Goal: Transaction & Acquisition: Book appointment/travel/reservation

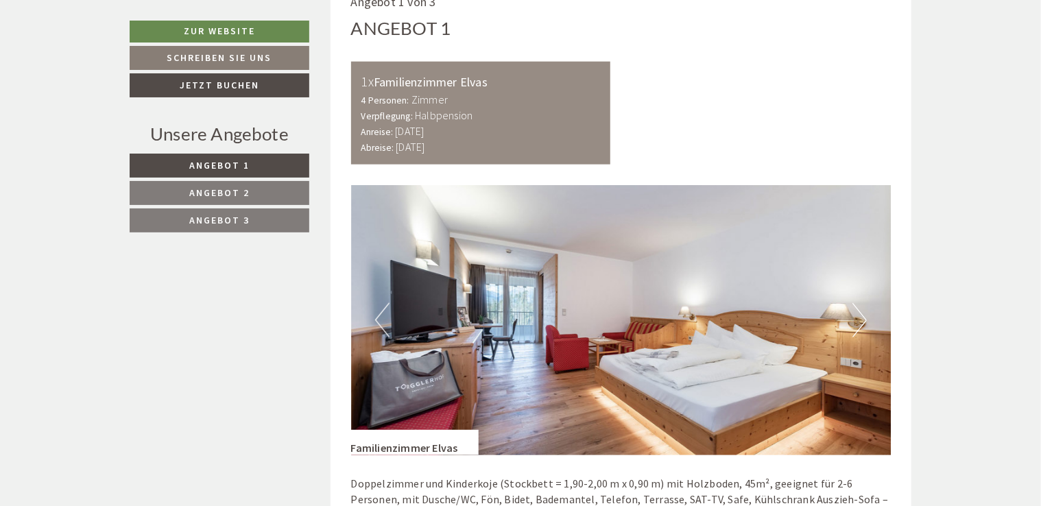
scroll to position [800, 0]
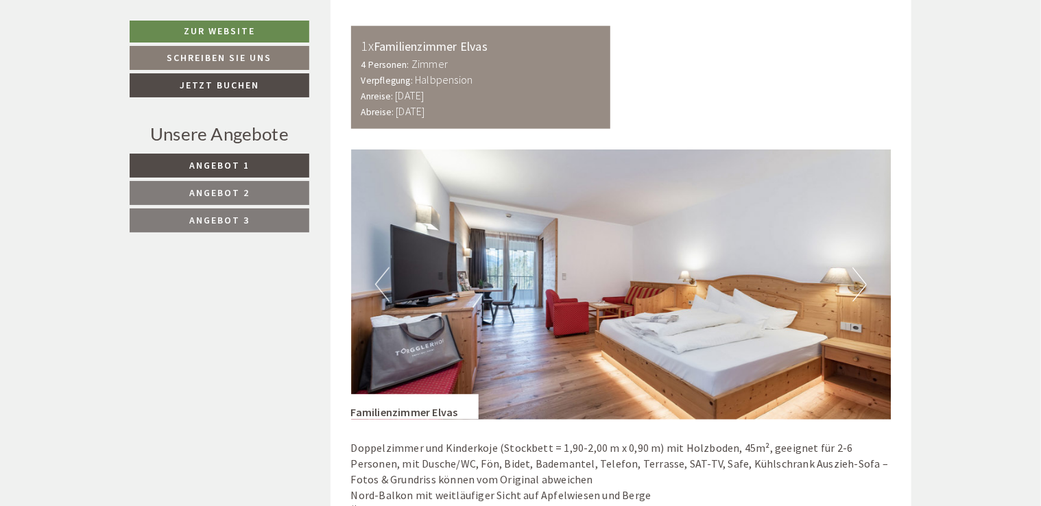
click at [856, 292] on button "Next" at bounding box center [860, 285] width 14 height 34
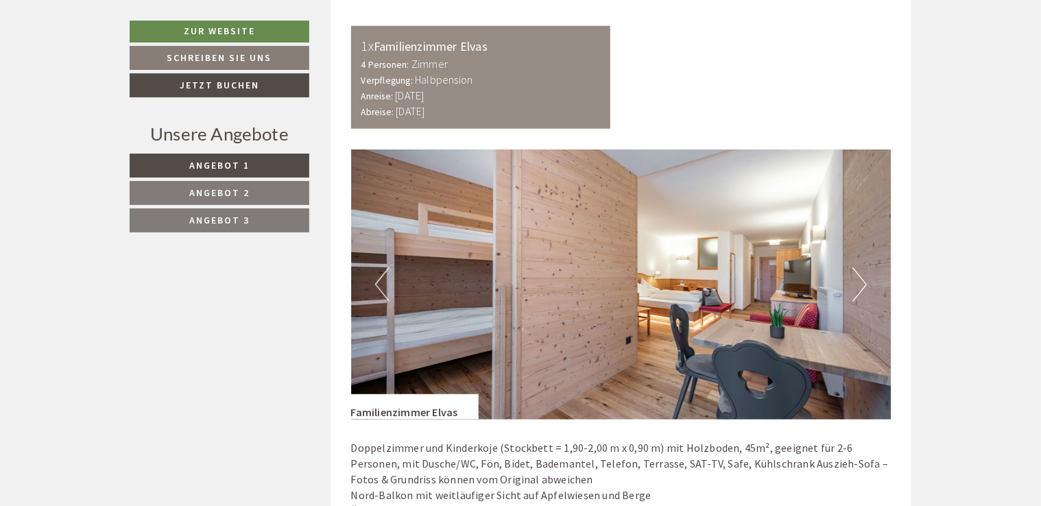
click at [856, 292] on button "Next" at bounding box center [860, 285] width 14 height 34
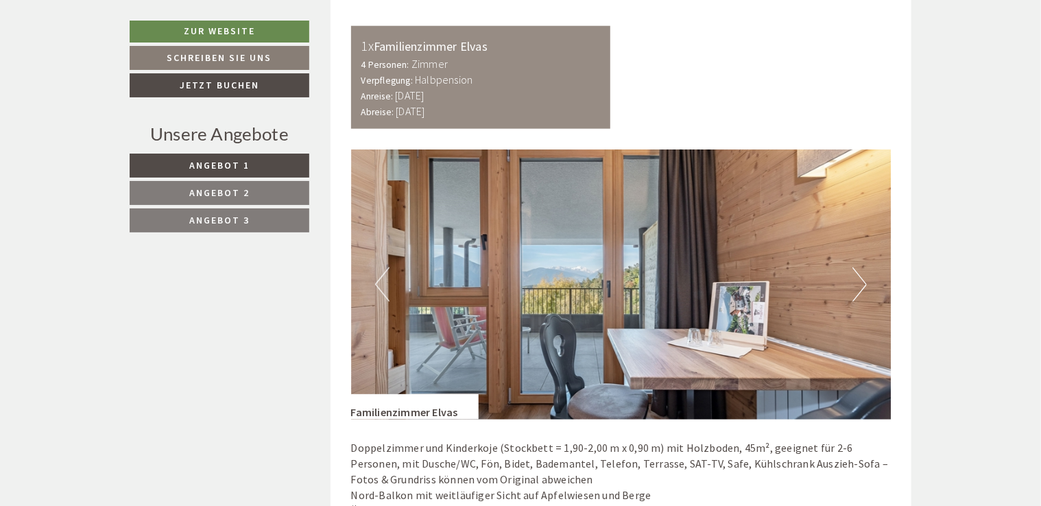
click at [856, 292] on button "Next" at bounding box center [860, 285] width 14 height 34
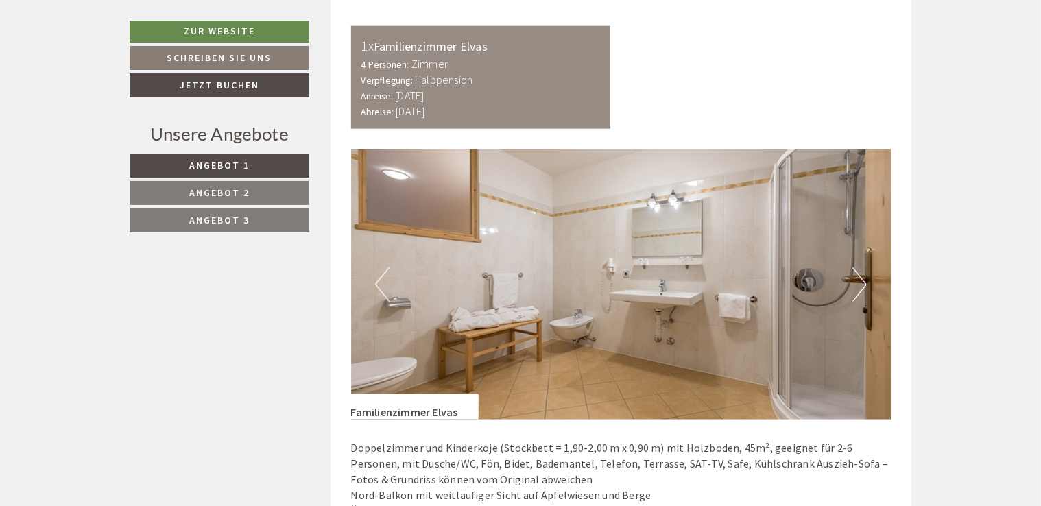
click at [856, 292] on button "Next" at bounding box center [860, 285] width 14 height 34
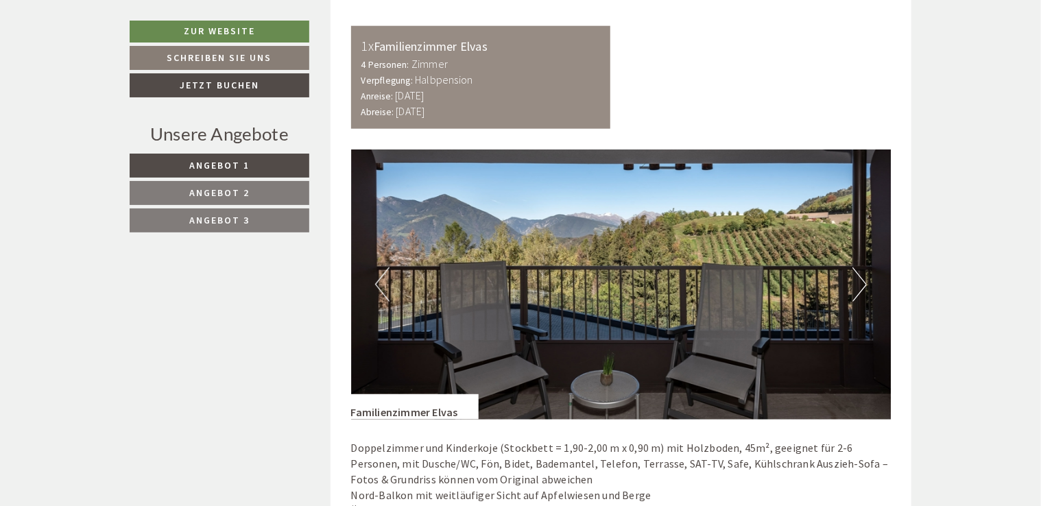
click at [856, 292] on button "Next" at bounding box center [860, 285] width 14 height 34
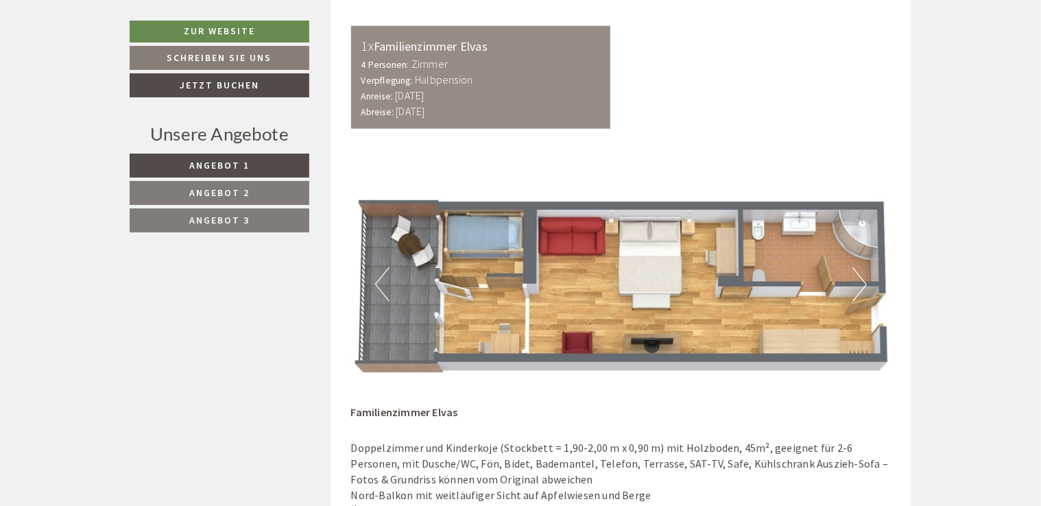
click at [856, 292] on button "Next" at bounding box center [860, 285] width 14 height 34
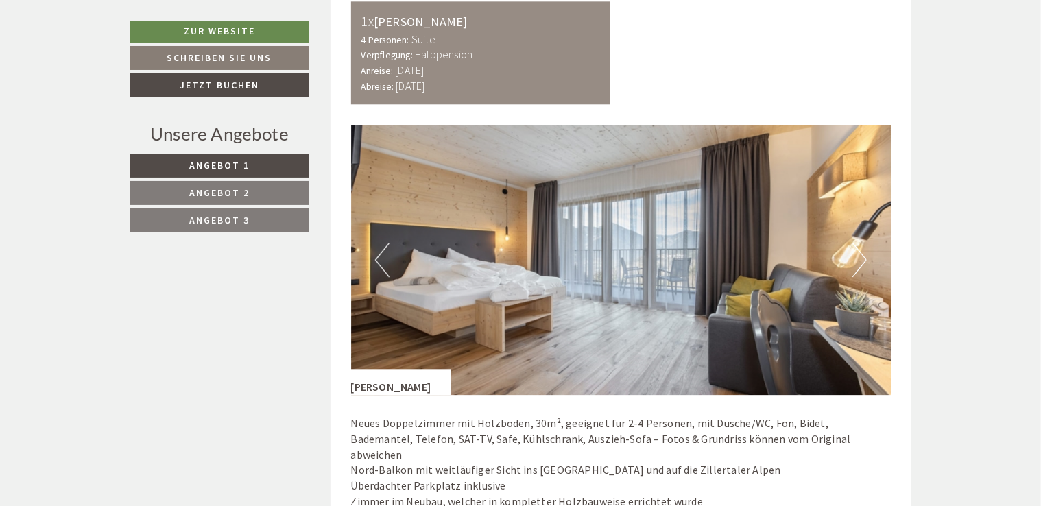
scroll to position [1769, 0]
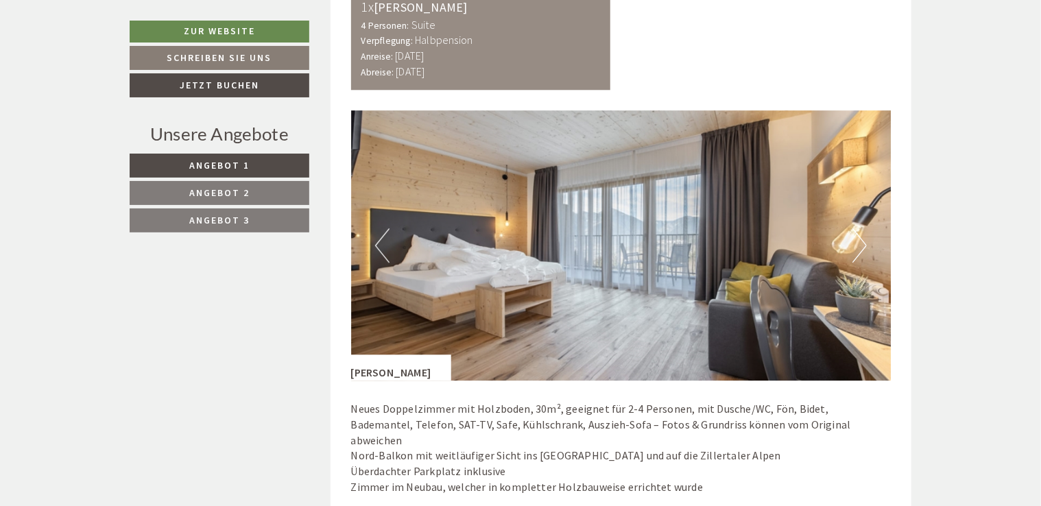
click at [856, 243] on button "Next" at bounding box center [860, 245] width 14 height 34
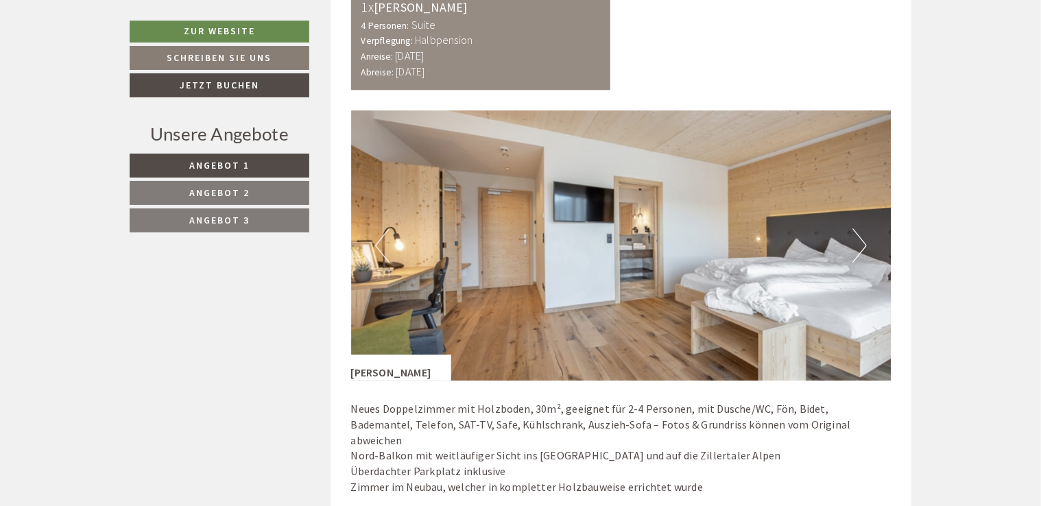
click at [856, 243] on button "Next" at bounding box center [860, 245] width 14 height 34
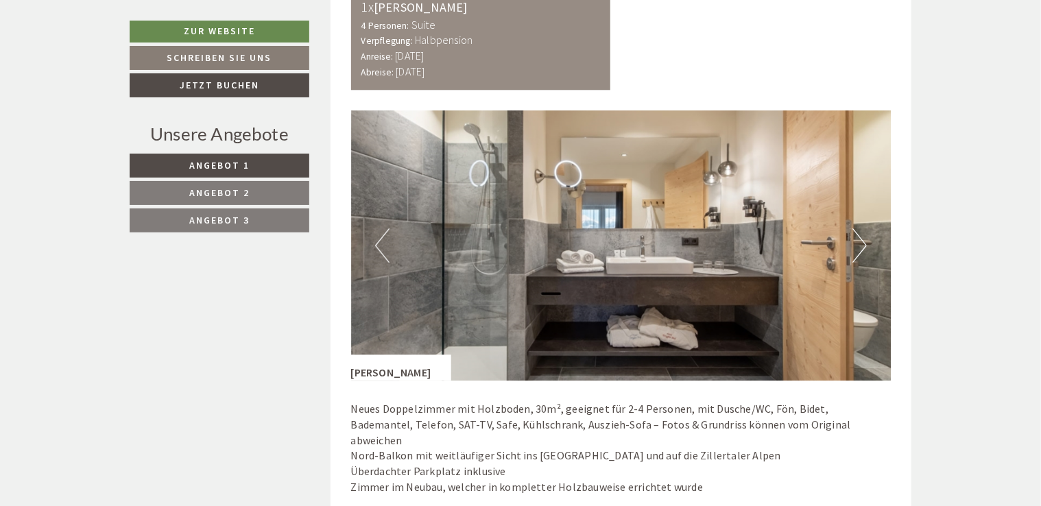
click at [856, 243] on button "Next" at bounding box center [860, 245] width 14 height 34
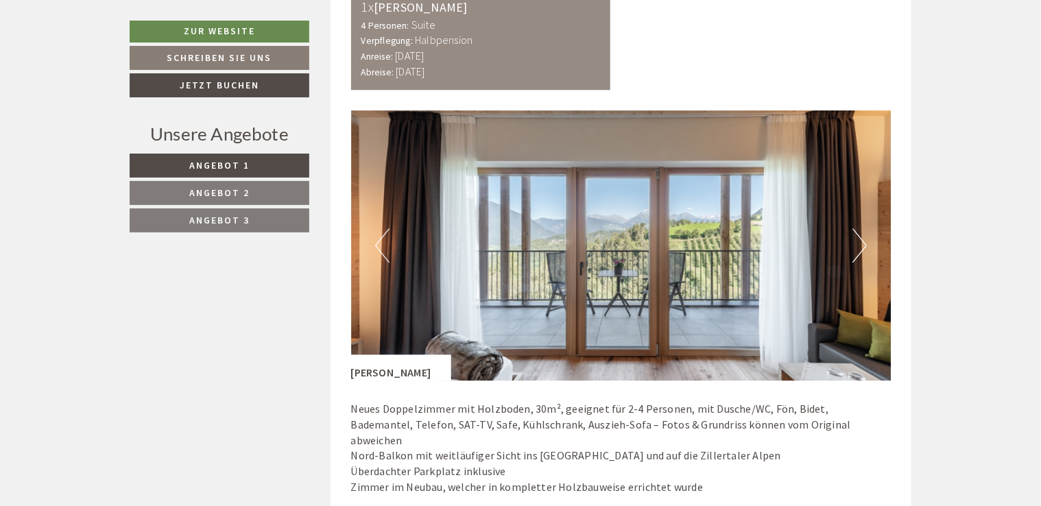
click at [856, 243] on button "Next" at bounding box center [860, 245] width 14 height 34
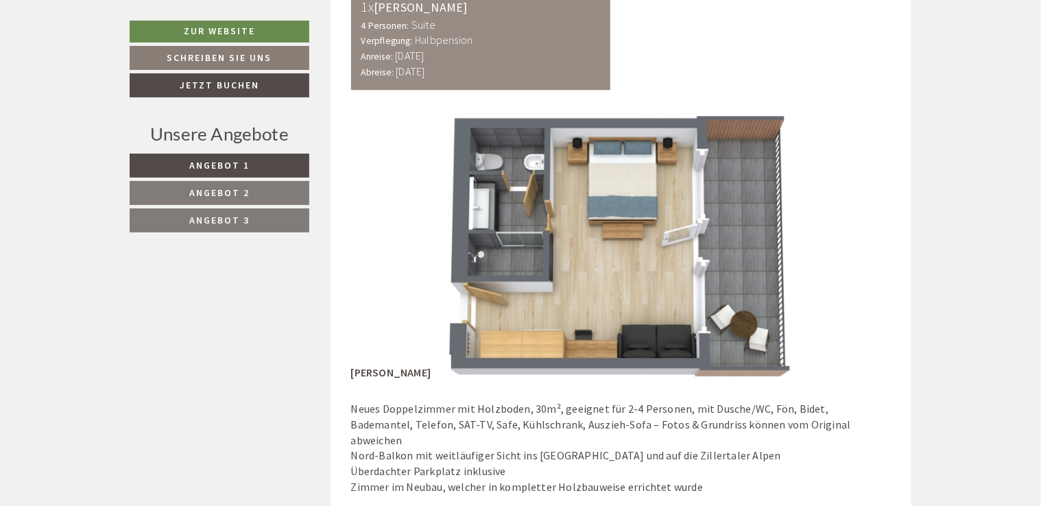
click at [856, 243] on button "Next" at bounding box center [860, 245] width 14 height 34
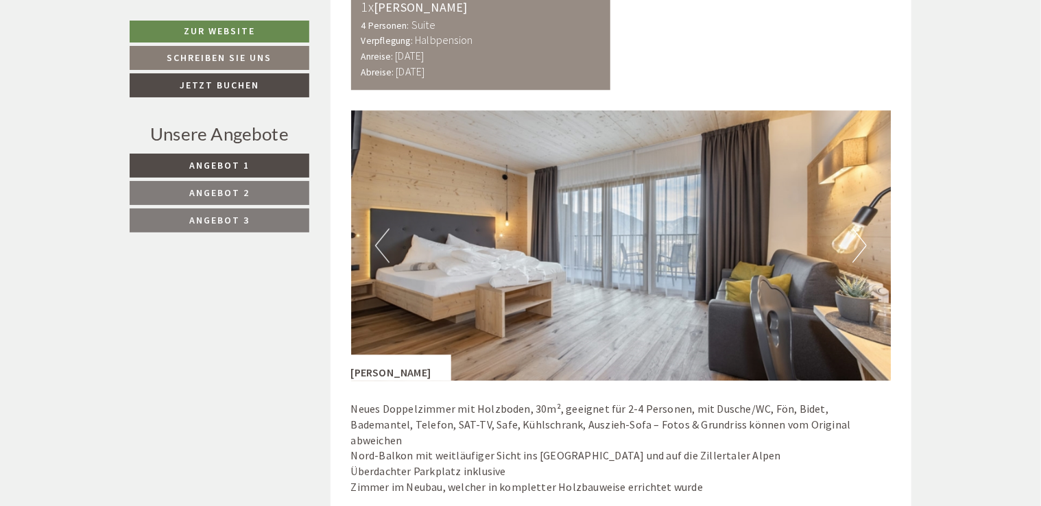
click at [856, 243] on button "Next" at bounding box center [860, 245] width 14 height 34
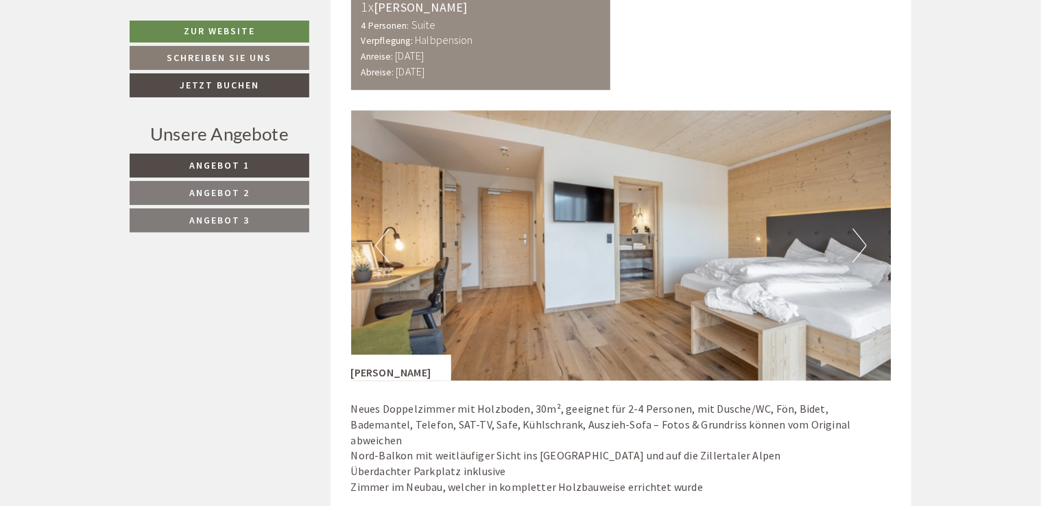
click at [856, 243] on button "Next" at bounding box center [860, 245] width 14 height 34
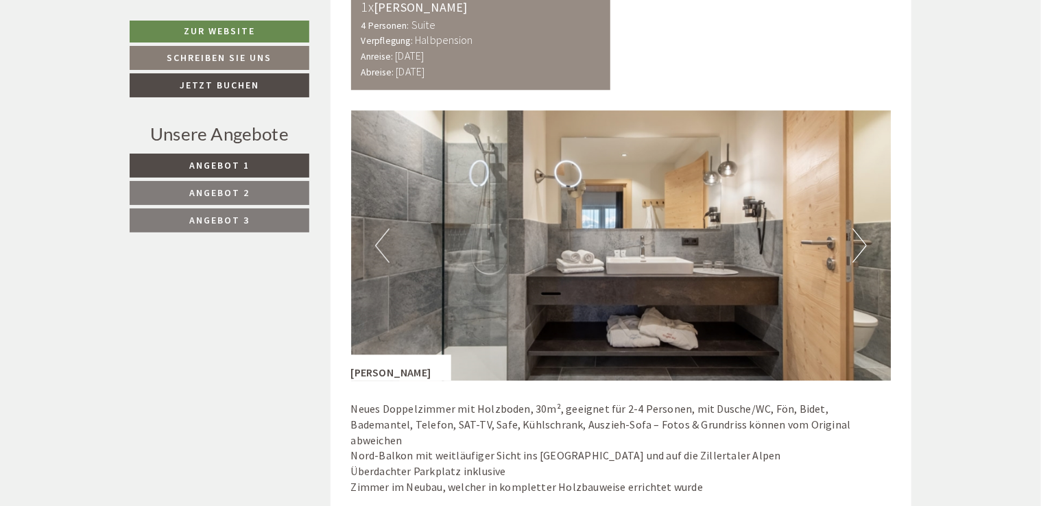
click at [856, 243] on button "Next" at bounding box center [860, 245] width 14 height 34
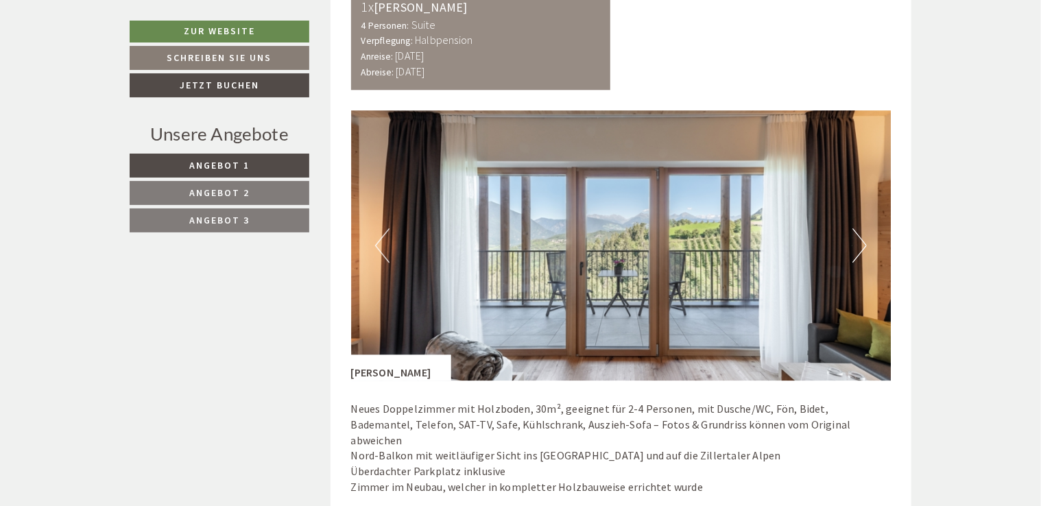
click at [856, 243] on button "Next" at bounding box center [860, 245] width 14 height 34
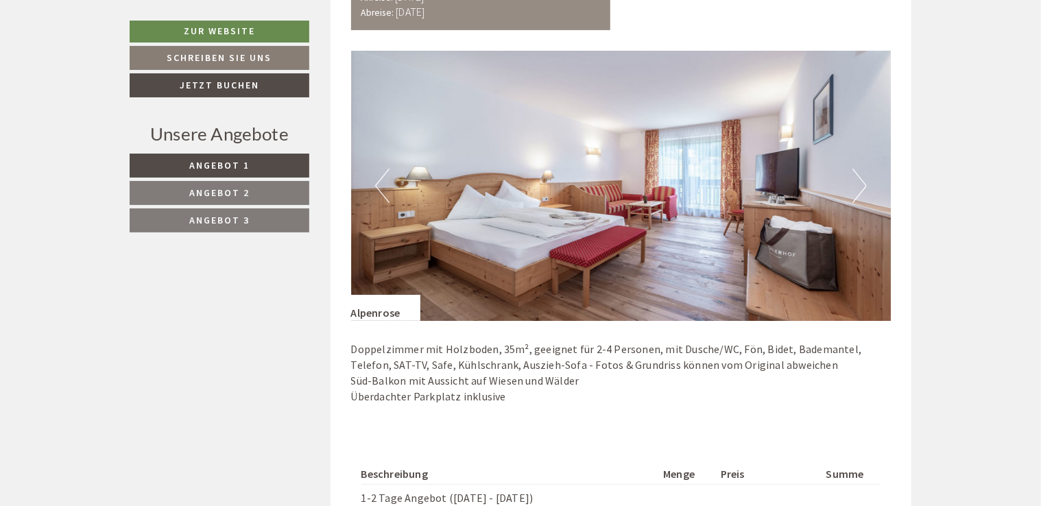
scroll to position [2788, 0]
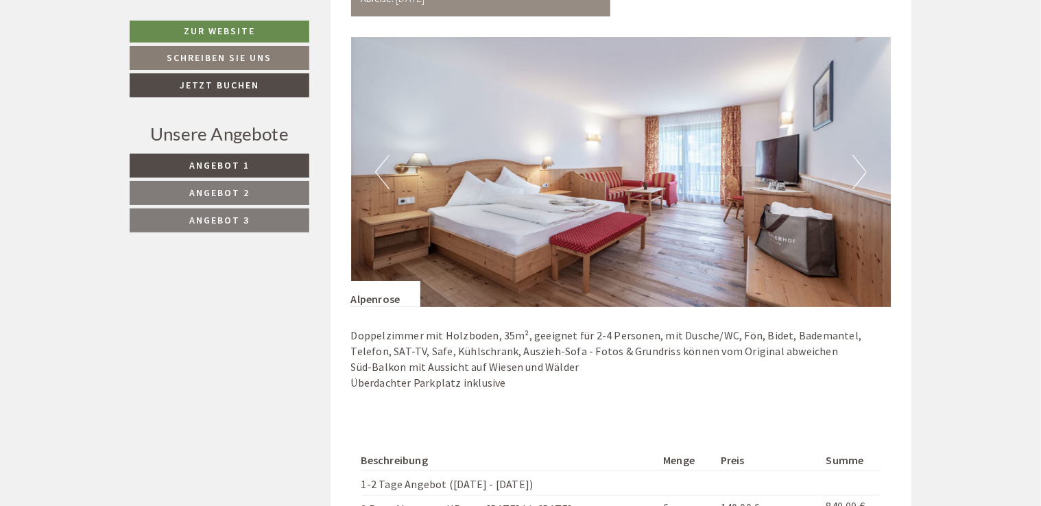
click at [862, 158] on button "Next" at bounding box center [860, 172] width 14 height 34
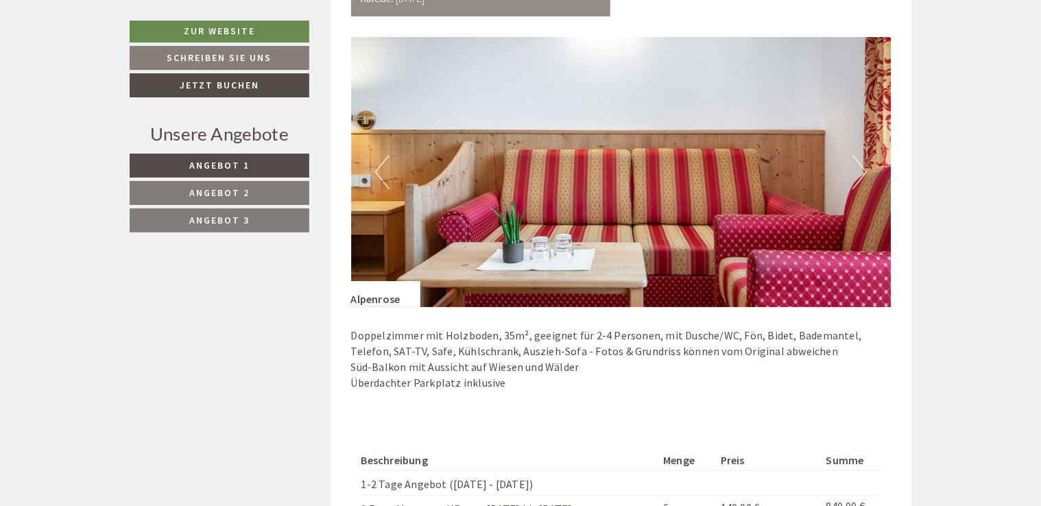
click at [862, 158] on button "Next" at bounding box center [860, 172] width 14 height 34
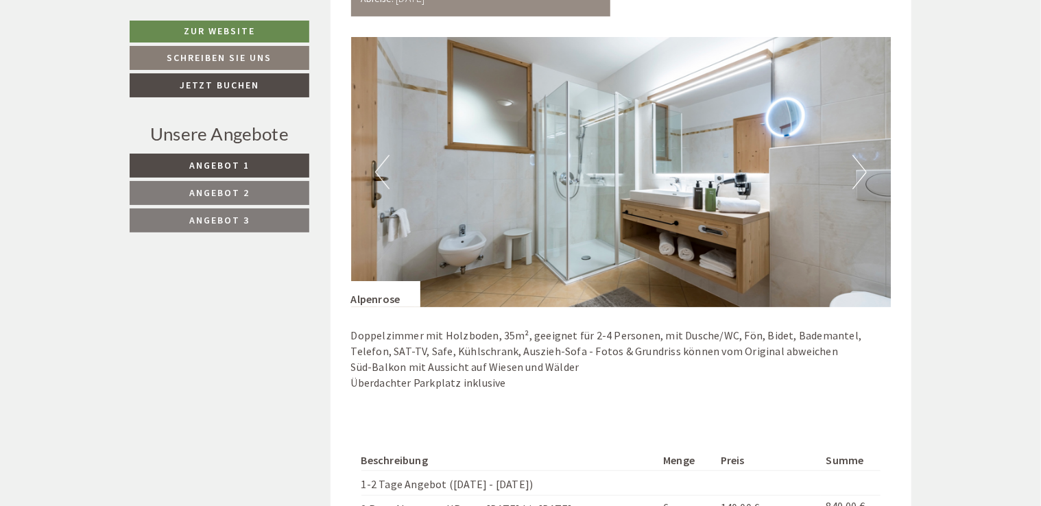
click at [862, 158] on button "Next" at bounding box center [860, 172] width 14 height 34
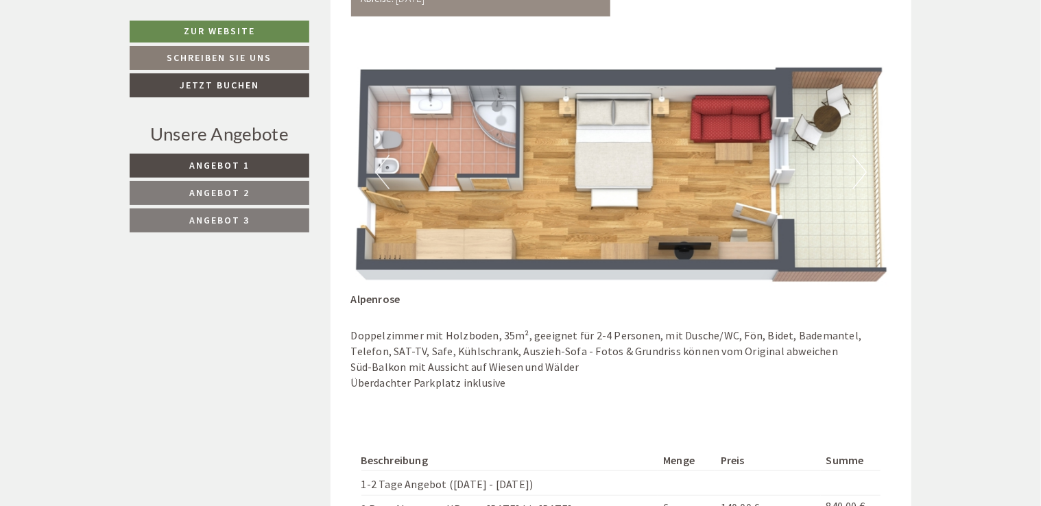
click at [862, 158] on button "Next" at bounding box center [860, 172] width 14 height 34
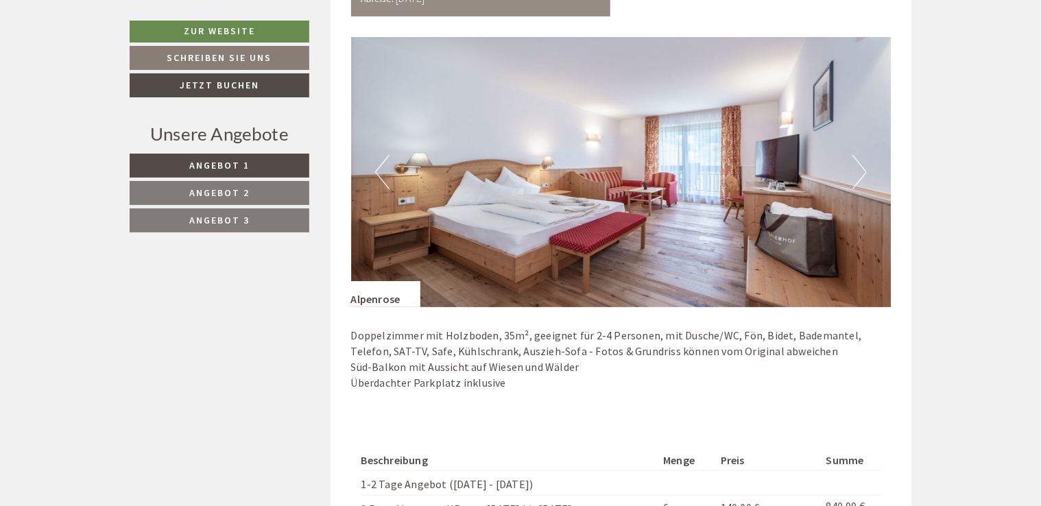
click at [862, 158] on button "Next" at bounding box center [860, 172] width 14 height 34
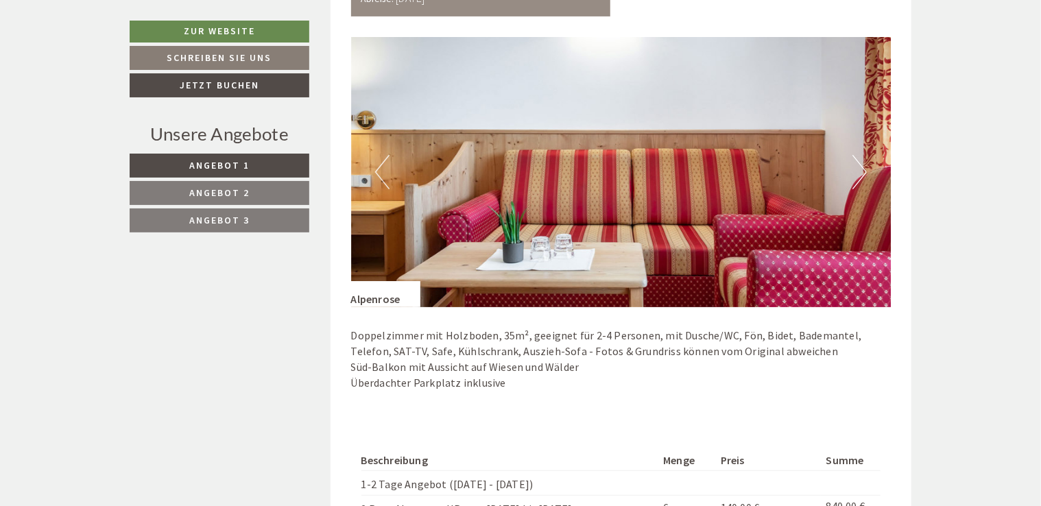
click at [862, 158] on button "Next" at bounding box center [860, 172] width 14 height 34
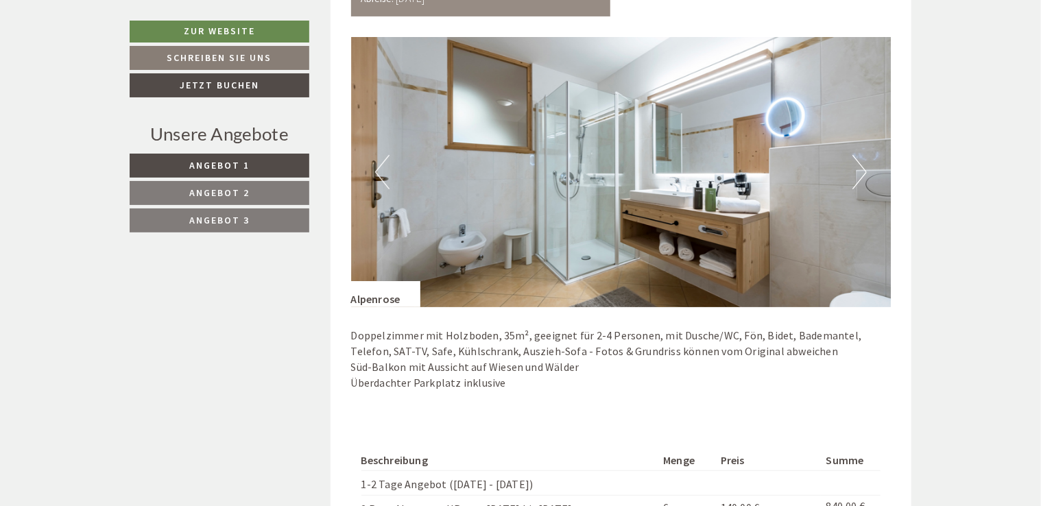
click at [862, 158] on button "Next" at bounding box center [860, 172] width 14 height 34
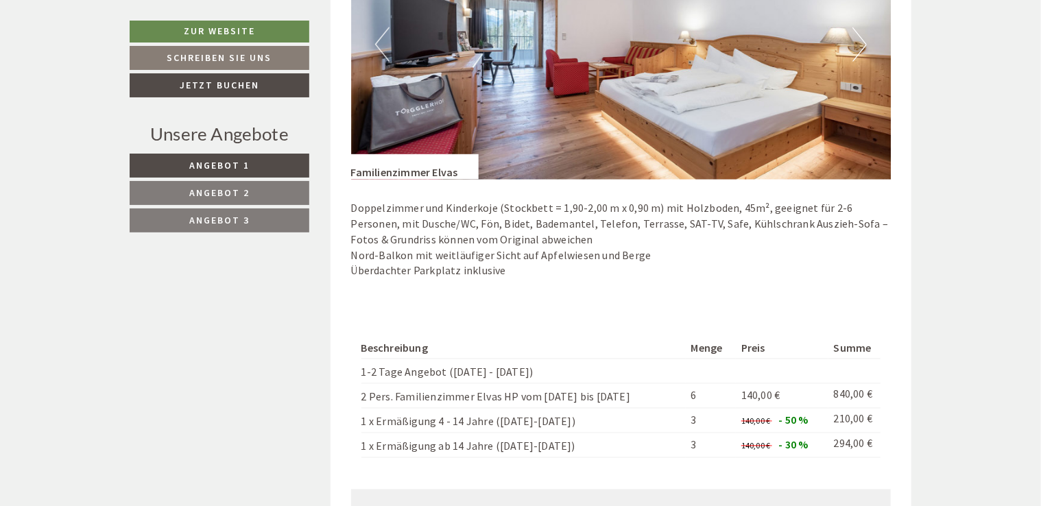
scroll to position [1047, 0]
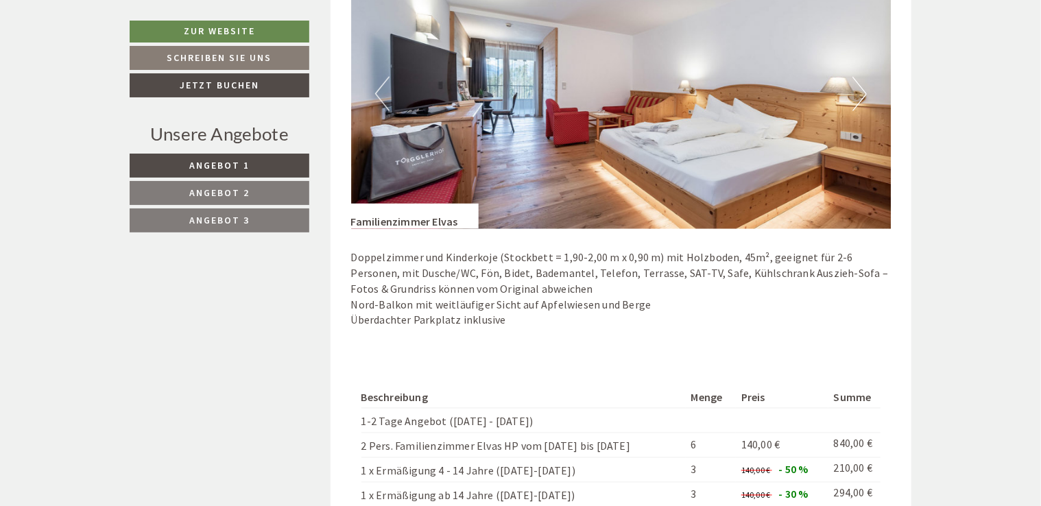
scroll to position [969, 0]
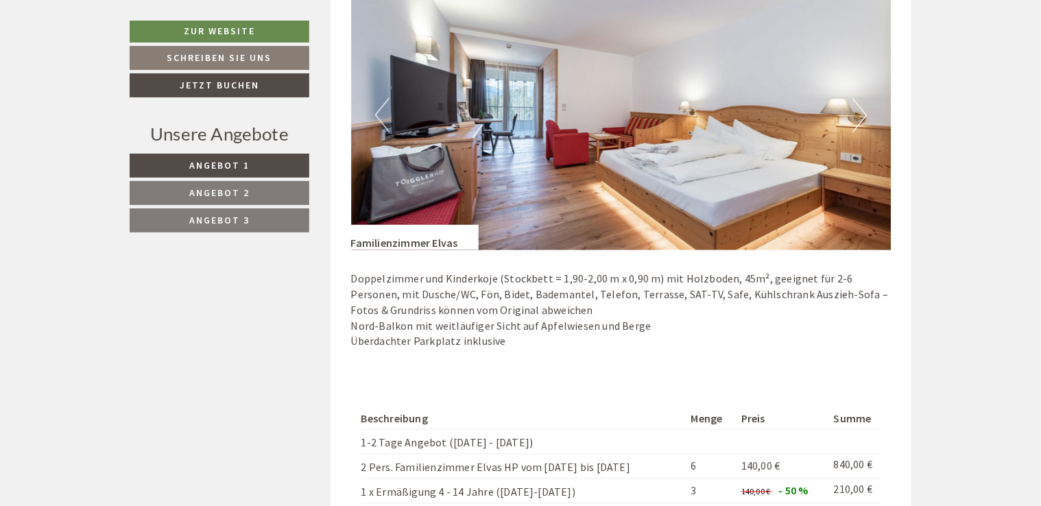
drag, startPoint x: 862, startPoint y: 116, endPoint x: 963, endPoint y: 78, distance: 108.5
click at [862, 109] on button "Next" at bounding box center [860, 115] width 14 height 34
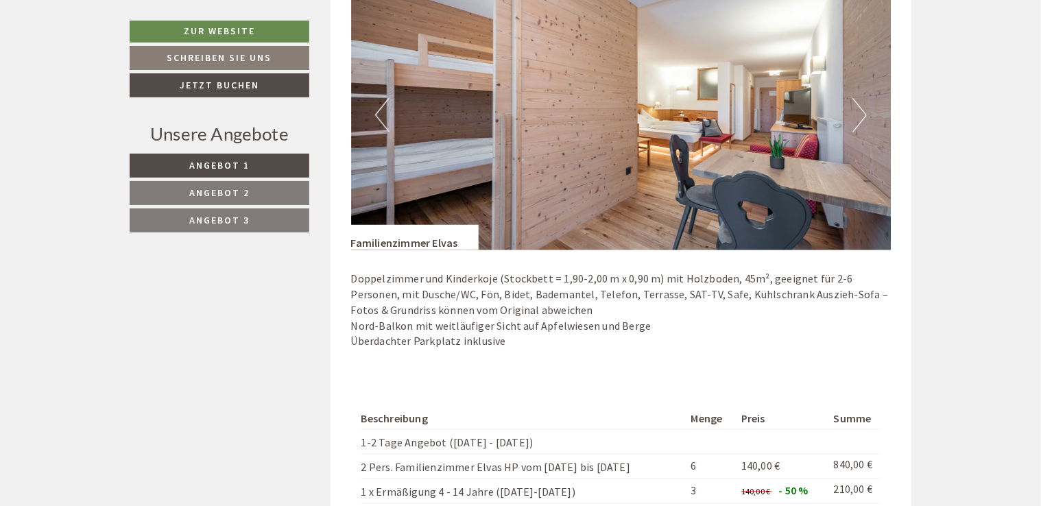
click at [862, 109] on button "Next" at bounding box center [860, 115] width 14 height 34
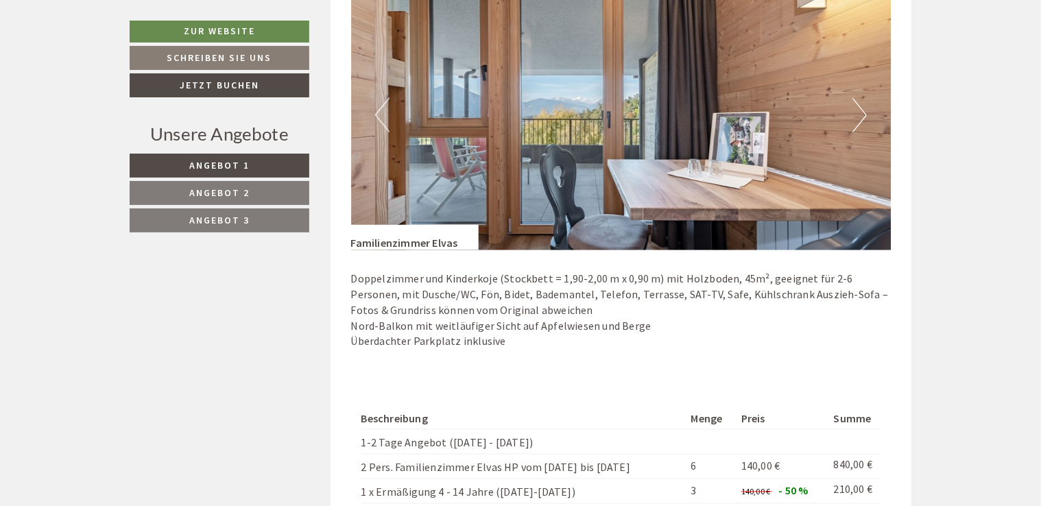
click at [862, 109] on button "Next" at bounding box center [860, 115] width 14 height 34
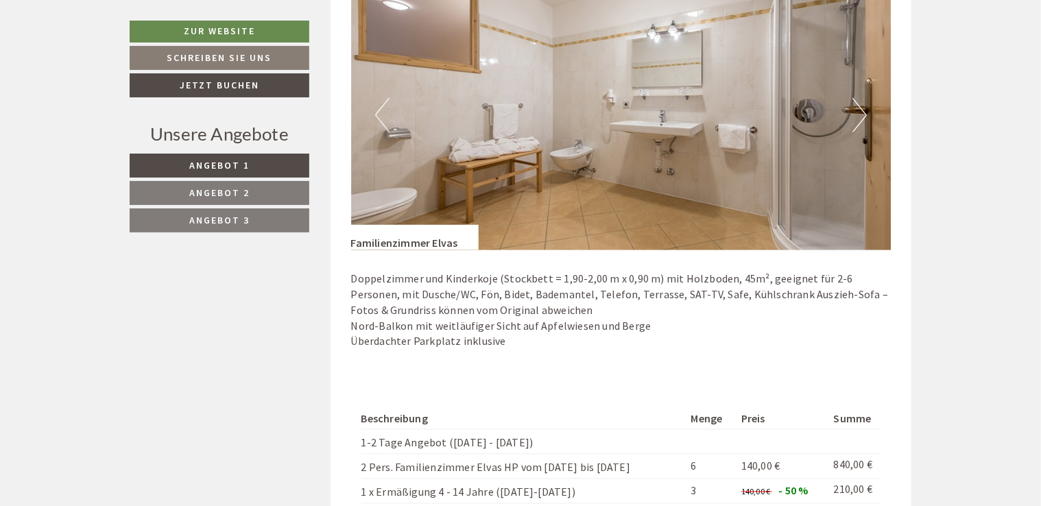
click at [862, 109] on button "Next" at bounding box center [860, 115] width 14 height 34
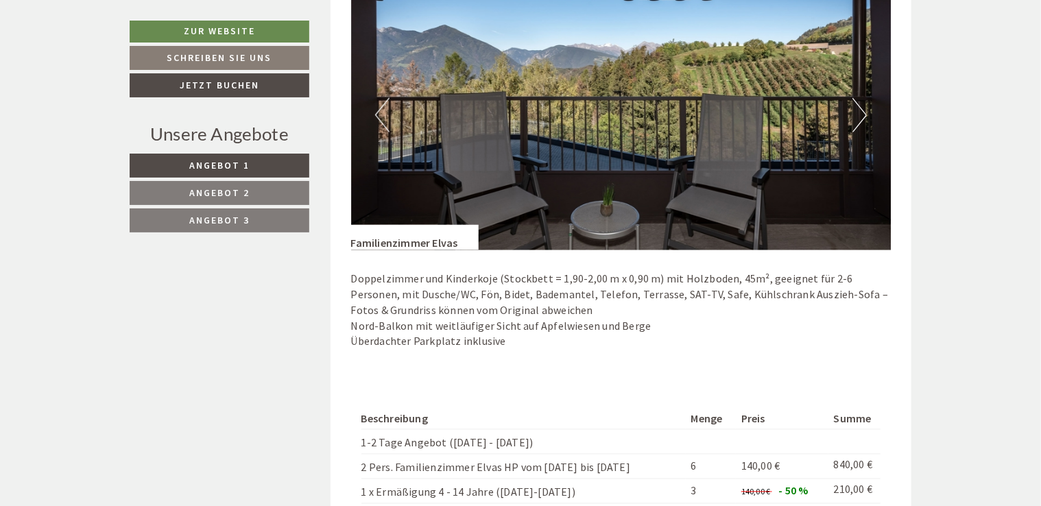
click at [862, 109] on button "Next" at bounding box center [860, 115] width 14 height 34
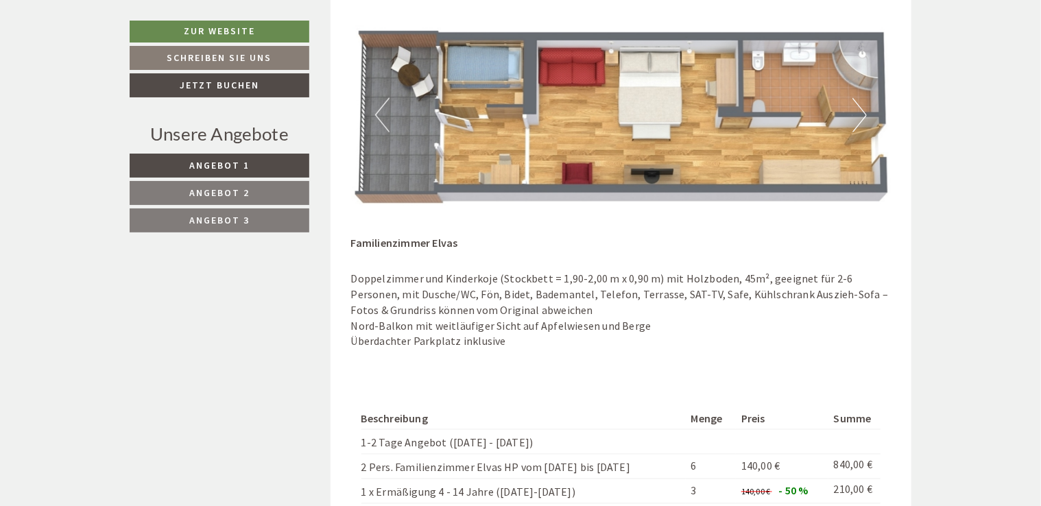
click at [865, 110] on button "Next" at bounding box center [860, 115] width 14 height 34
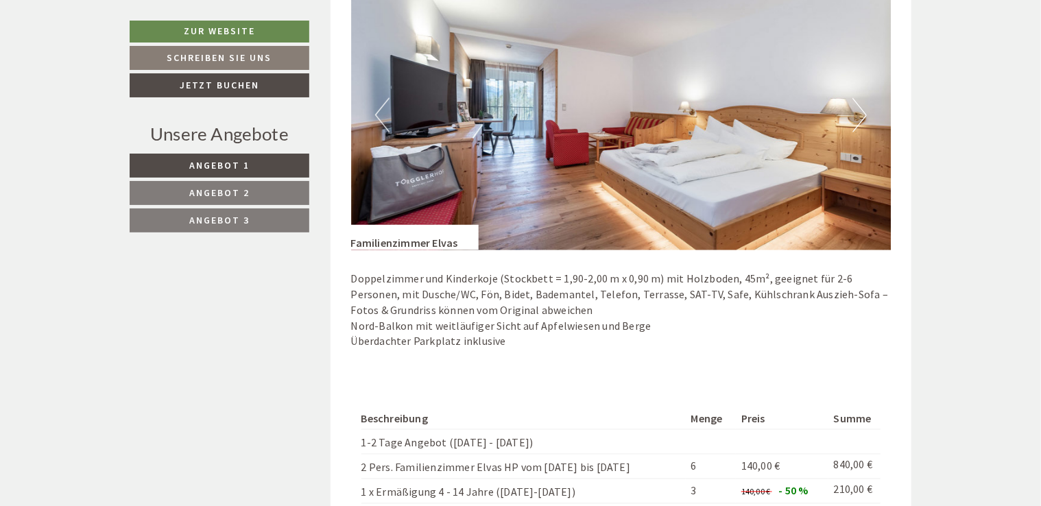
drag, startPoint x: 1037, startPoint y: 111, endPoint x: 1035, endPoint y: 122, distance: 11.2
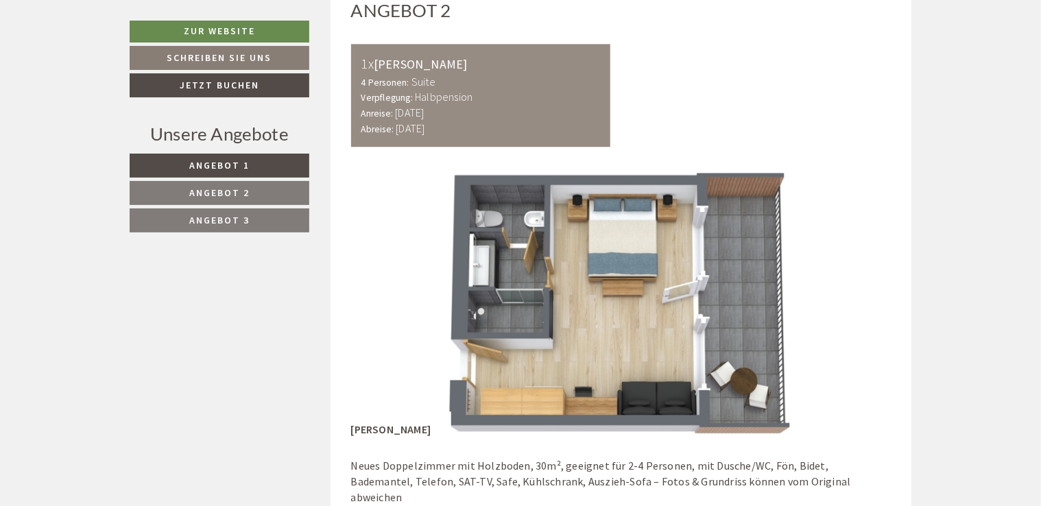
scroll to position [1769, 0]
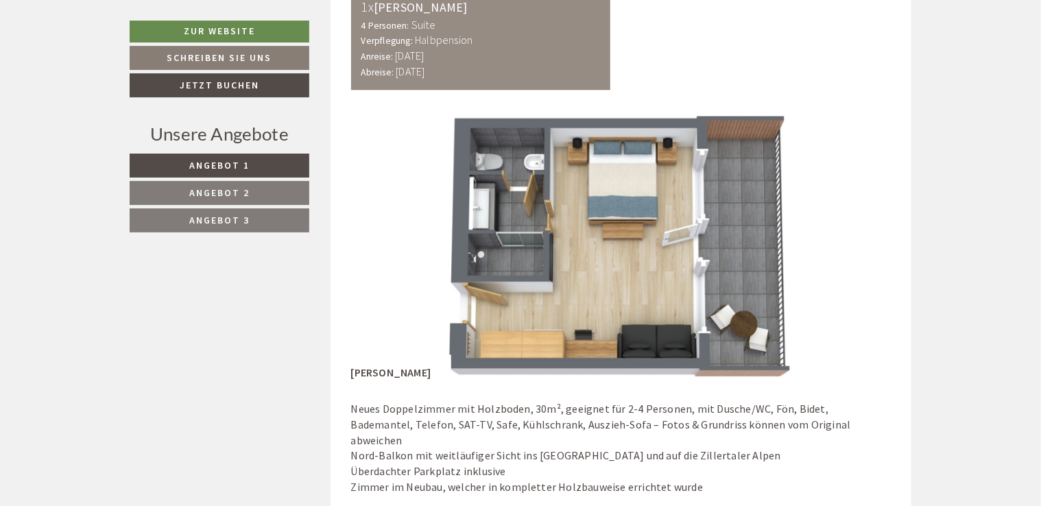
click at [814, 202] on img at bounding box center [621, 245] width 541 height 270
click at [739, 230] on img at bounding box center [621, 245] width 541 height 270
click at [844, 233] on img at bounding box center [621, 245] width 541 height 270
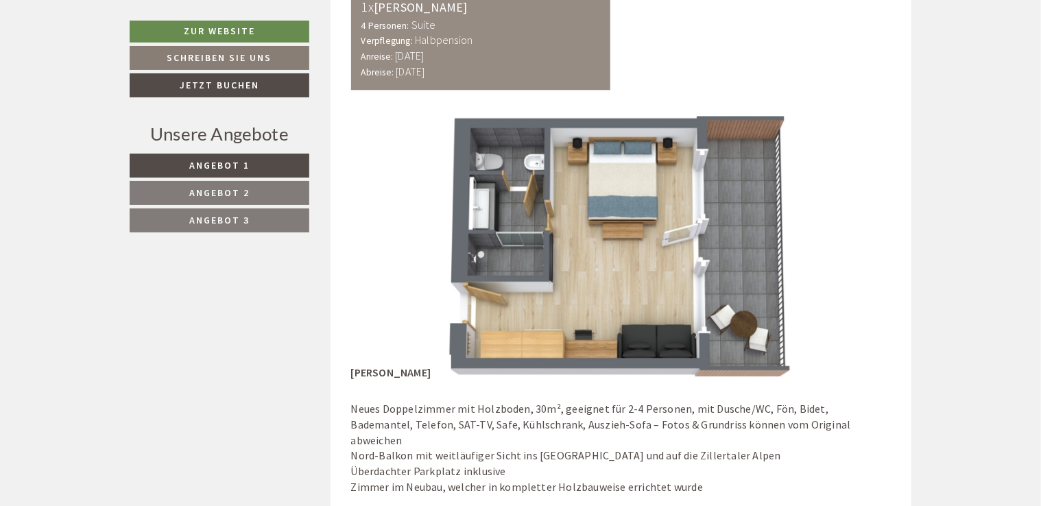
click at [844, 233] on img at bounding box center [621, 245] width 541 height 270
click at [809, 233] on img at bounding box center [621, 245] width 541 height 270
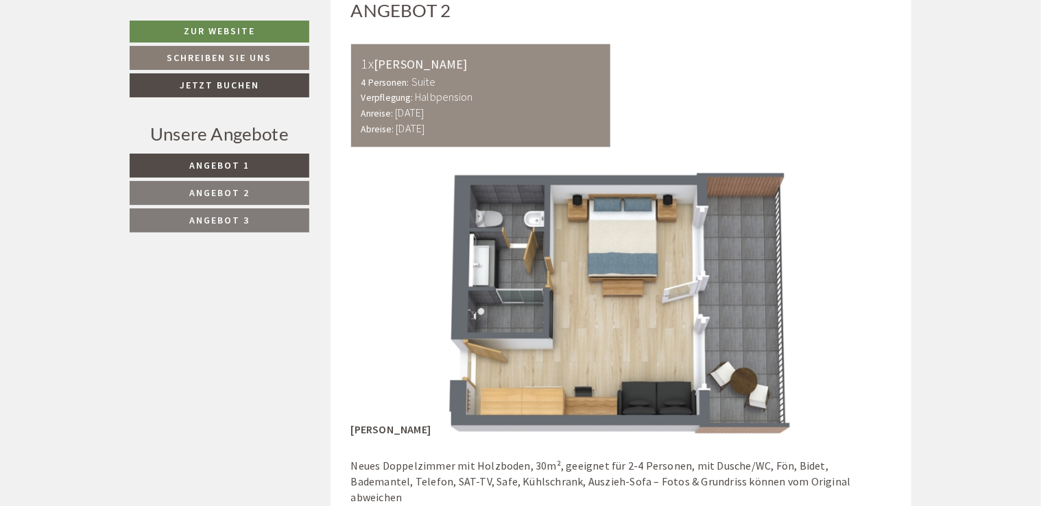
scroll to position [1741, 0]
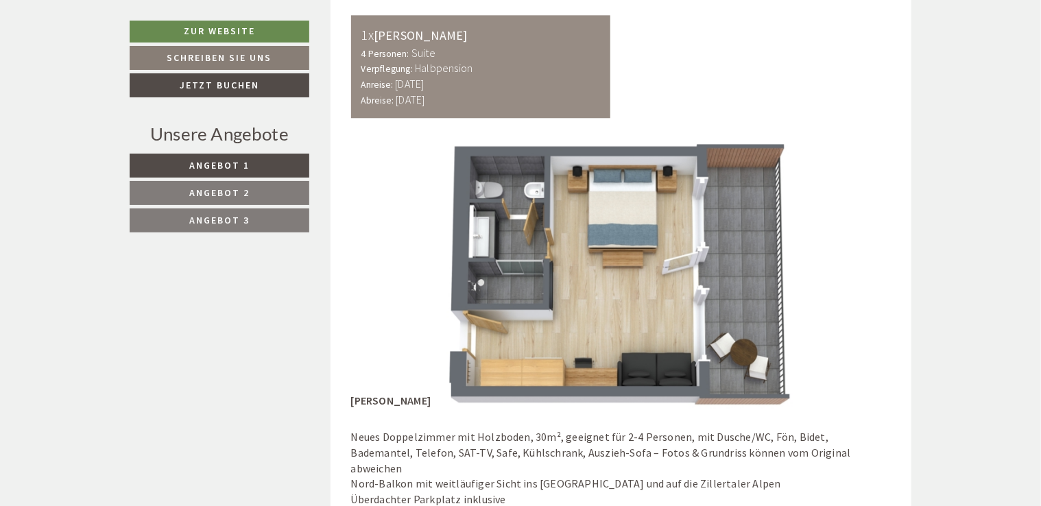
click at [738, 275] on img at bounding box center [621, 274] width 541 height 270
click at [470, 271] on img at bounding box center [621, 274] width 541 height 270
click at [472, 254] on img at bounding box center [621, 274] width 541 height 270
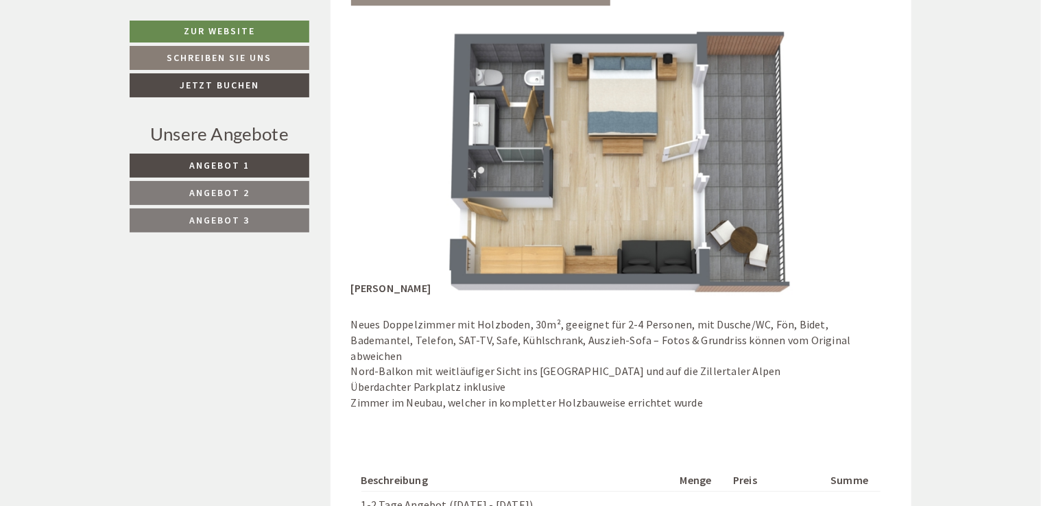
scroll to position [1818, 0]
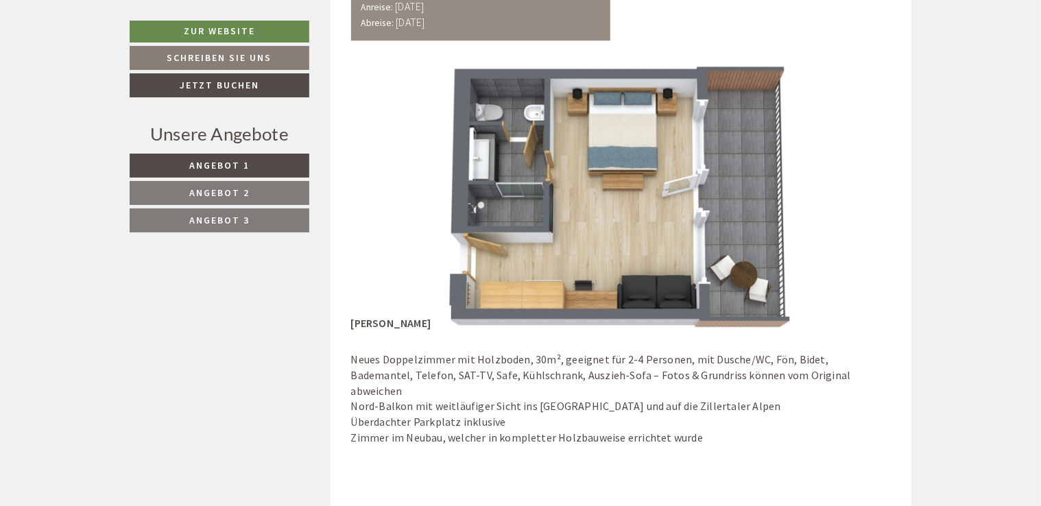
click at [857, 203] on button "Next" at bounding box center [860, 196] width 14 height 34
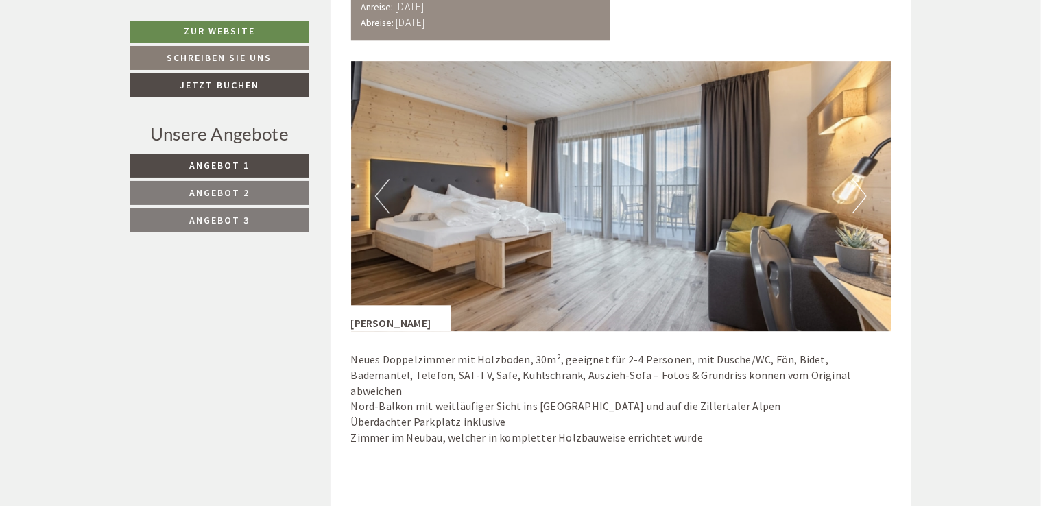
click at [859, 198] on button "Next" at bounding box center [860, 196] width 14 height 34
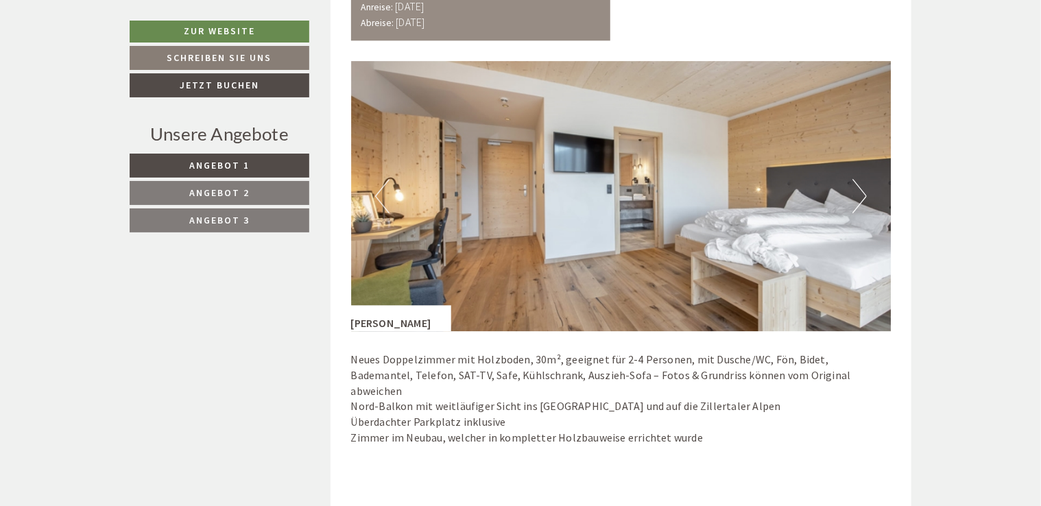
click at [859, 198] on button "Next" at bounding box center [860, 196] width 14 height 34
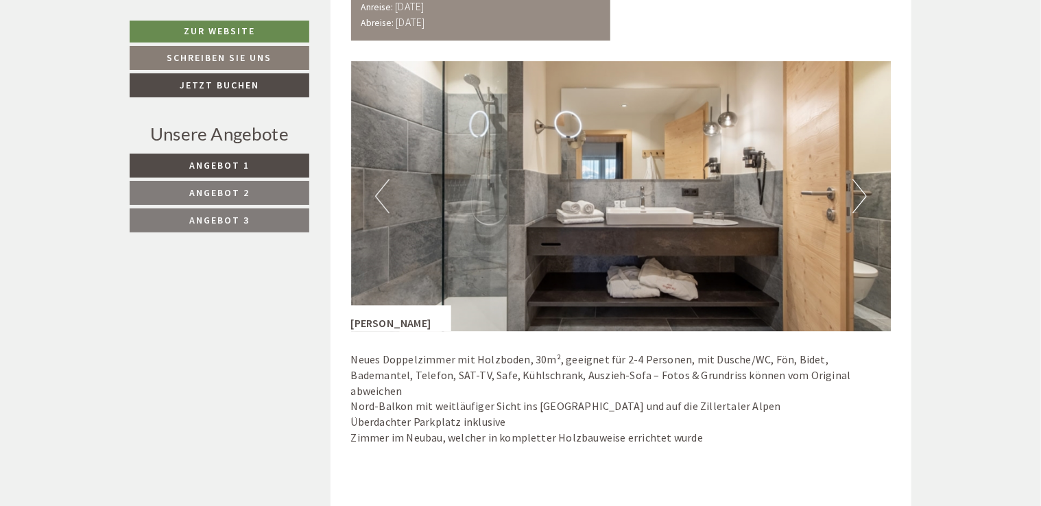
click at [859, 198] on button "Next" at bounding box center [860, 196] width 14 height 34
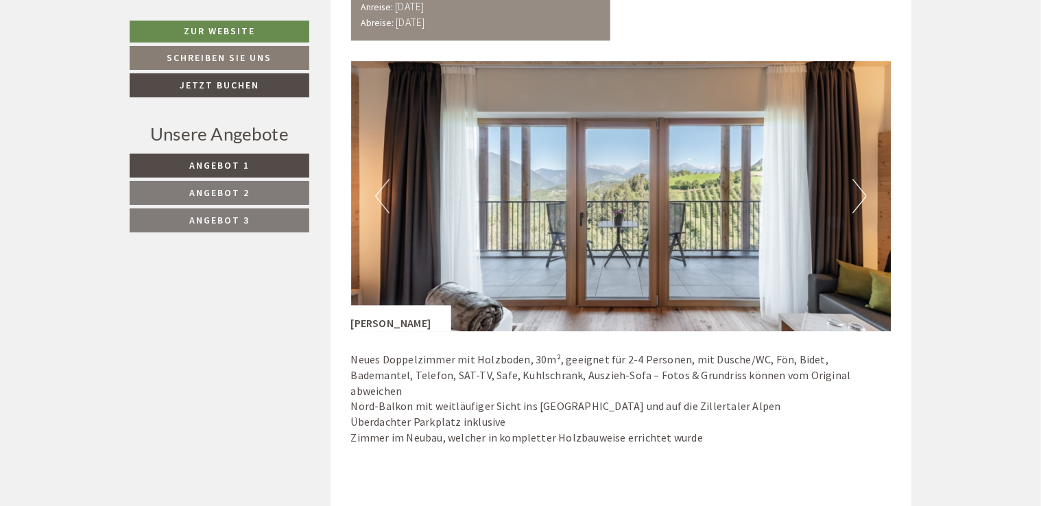
click at [859, 198] on button "Next" at bounding box center [860, 196] width 14 height 34
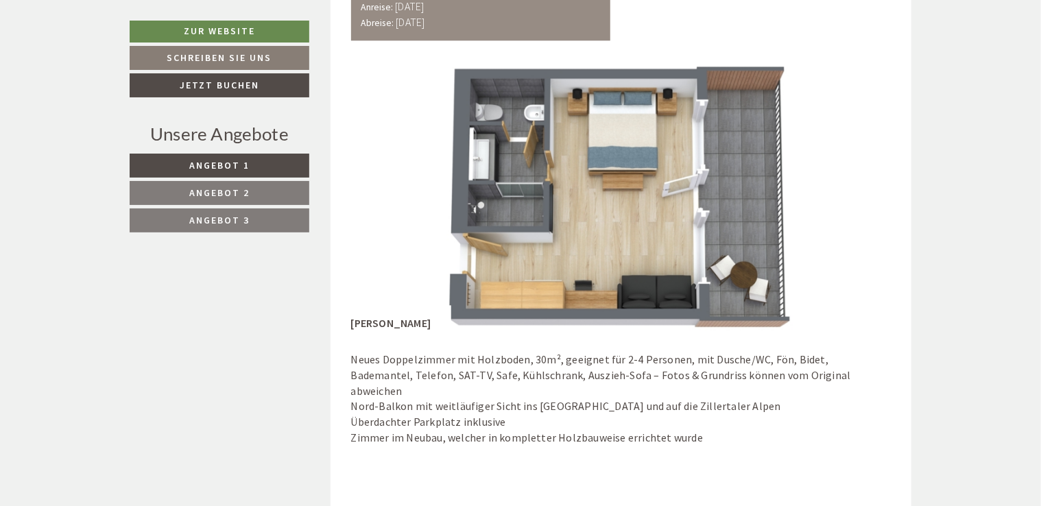
click at [859, 198] on button "Next" at bounding box center [860, 196] width 14 height 34
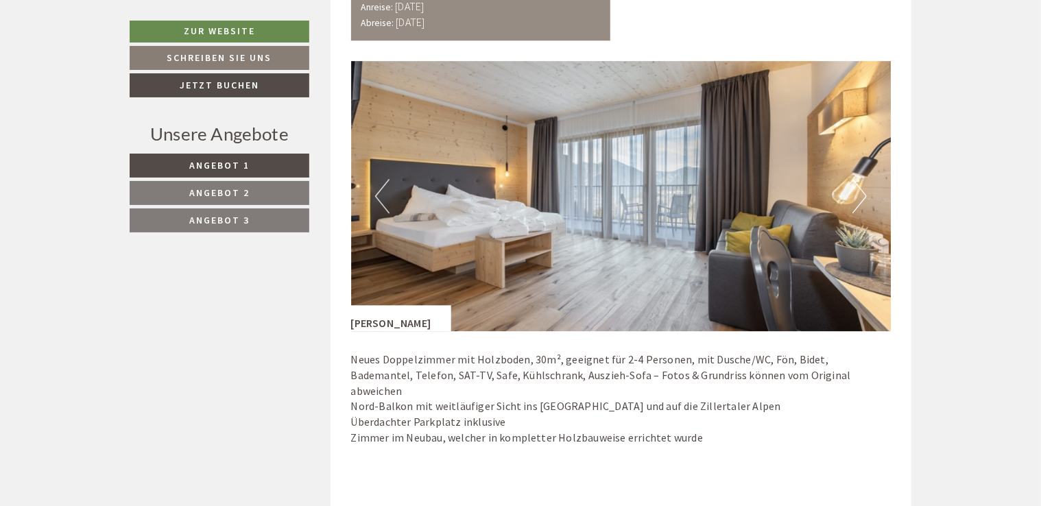
click at [859, 198] on button "Next" at bounding box center [860, 196] width 14 height 34
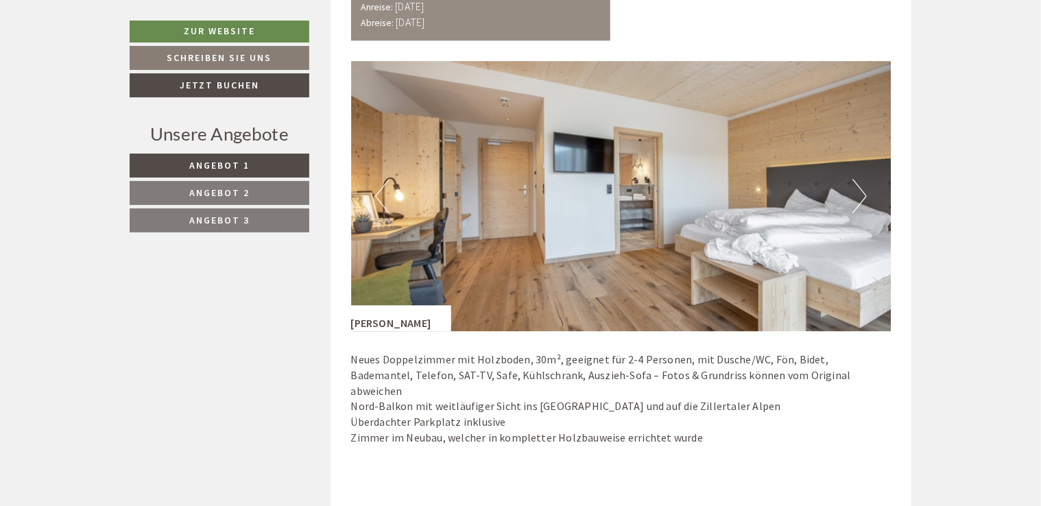
click at [859, 198] on button "Next" at bounding box center [860, 196] width 14 height 34
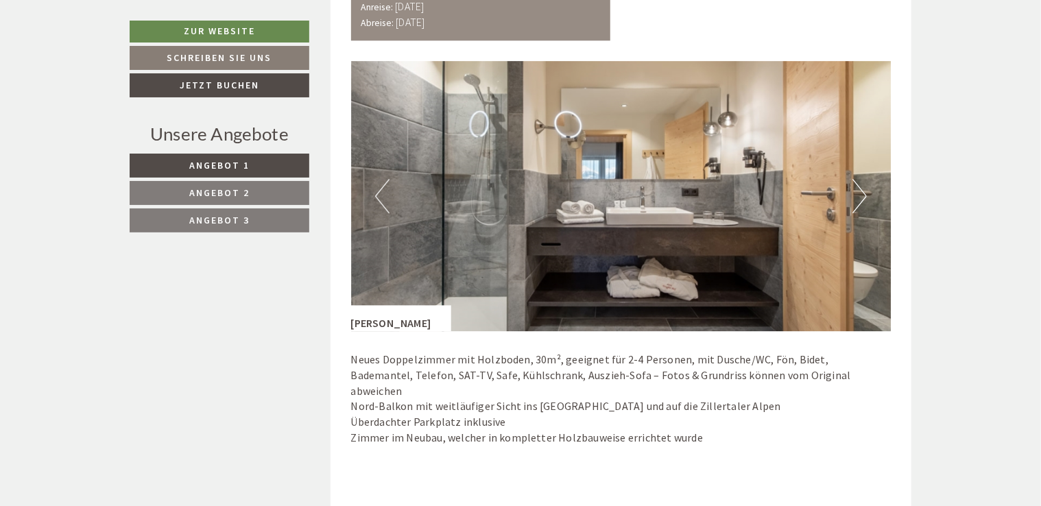
click at [859, 198] on button "Next" at bounding box center [860, 196] width 14 height 34
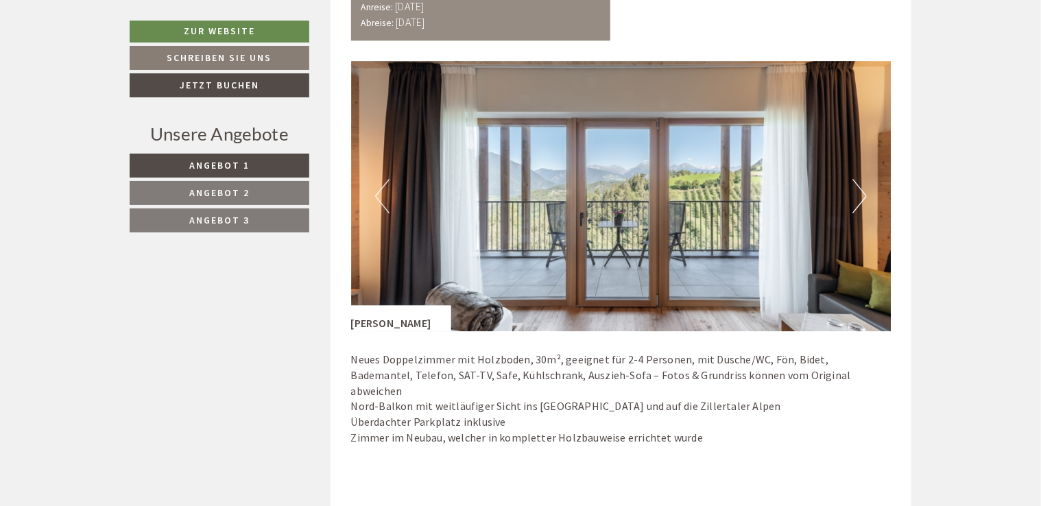
click at [859, 198] on button "Next" at bounding box center [860, 196] width 14 height 34
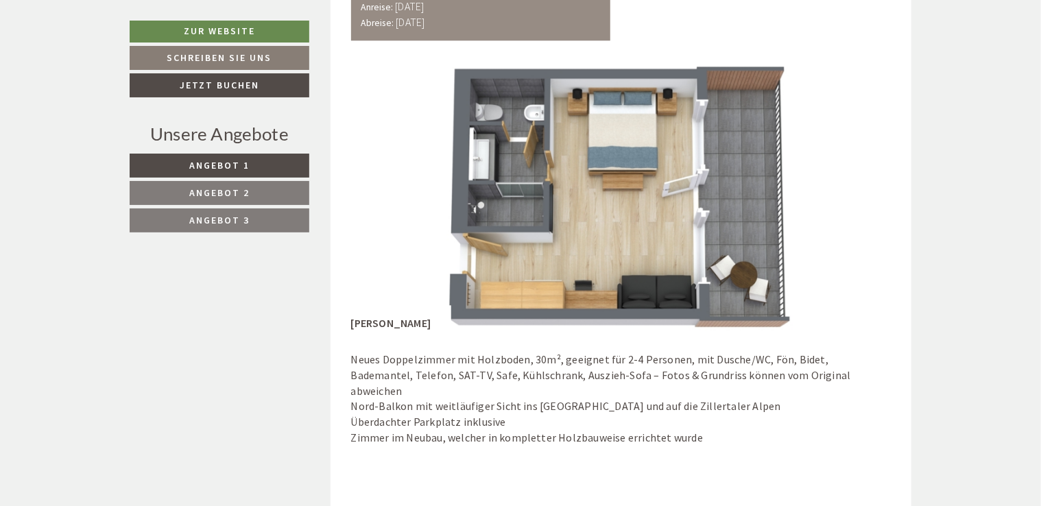
click at [472, 189] on img at bounding box center [621, 196] width 541 height 270
click at [390, 193] on img at bounding box center [621, 196] width 541 height 270
click at [409, 204] on img at bounding box center [621, 196] width 541 height 270
click at [385, 204] on button "Previous" at bounding box center [382, 196] width 14 height 34
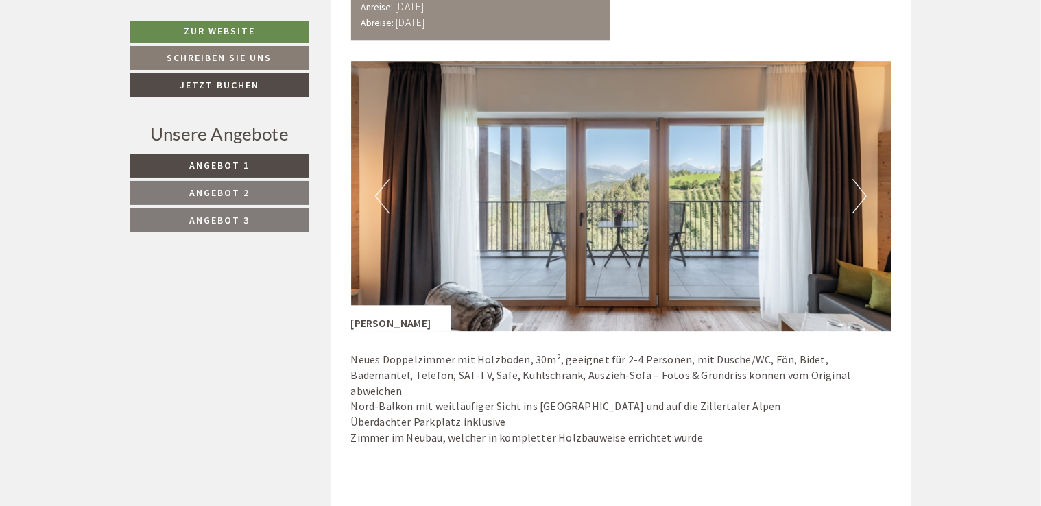
drag, startPoint x: 1041, startPoint y: 169, endPoint x: 1047, endPoint y: 166, distance: 7.4
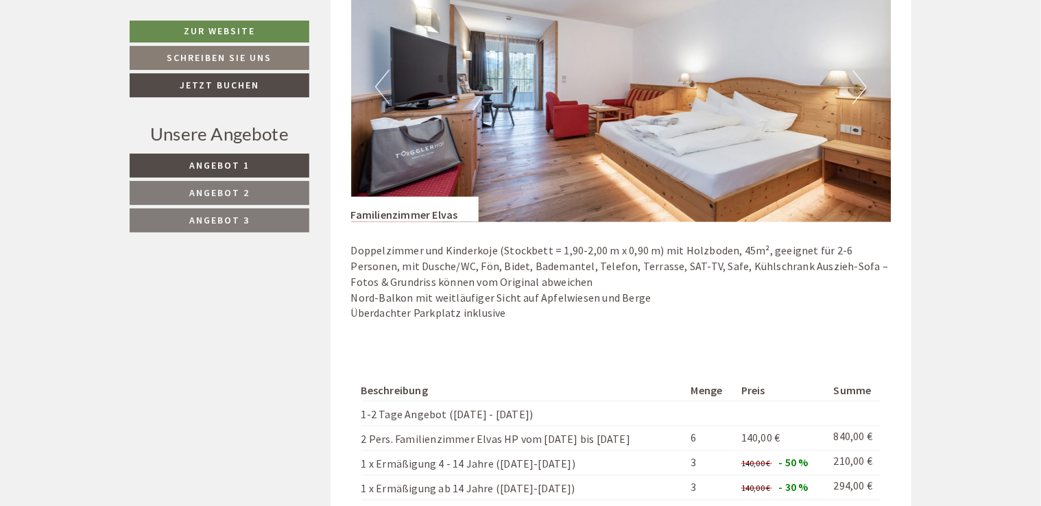
scroll to position [1004, 0]
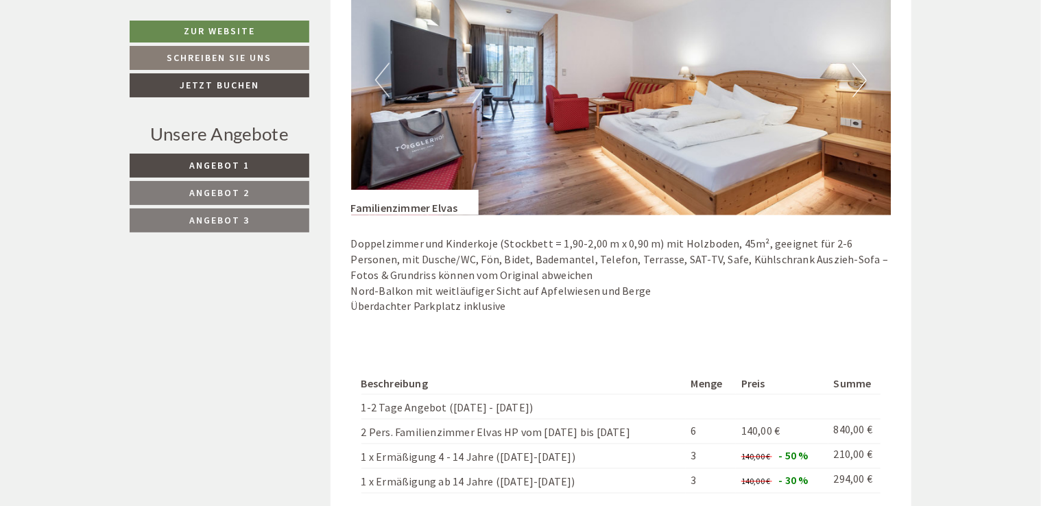
drag, startPoint x: 1041, startPoint y: 109, endPoint x: 1047, endPoint y: 106, distance: 7.7
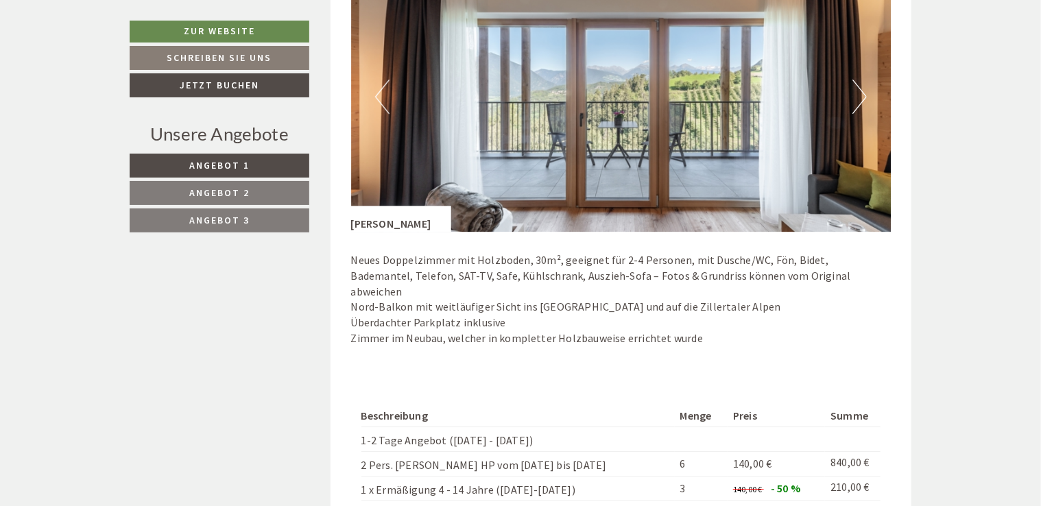
scroll to position [1954, 0]
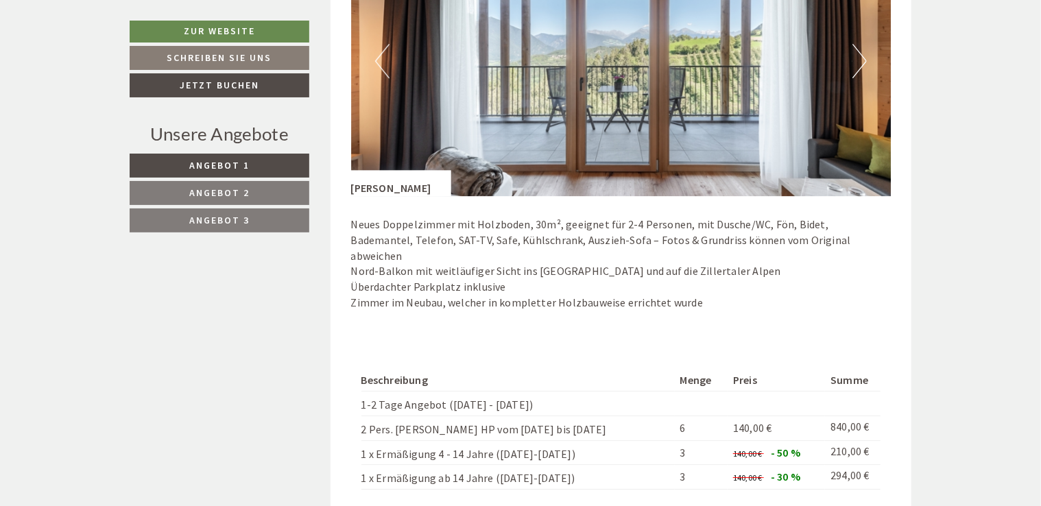
drag, startPoint x: 1042, startPoint y: 170, endPoint x: 1043, endPoint y: 161, distance: 8.9
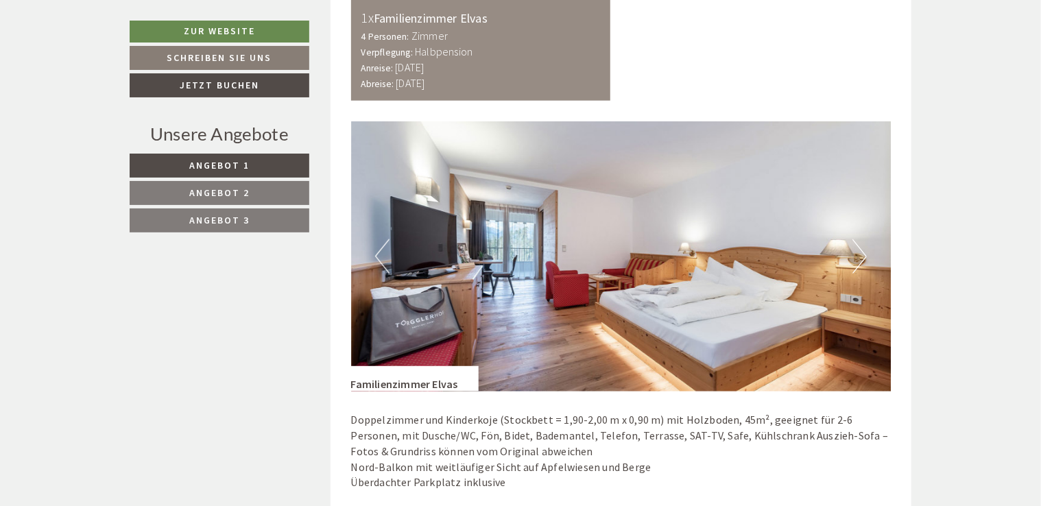
scroll to position [863, 0]
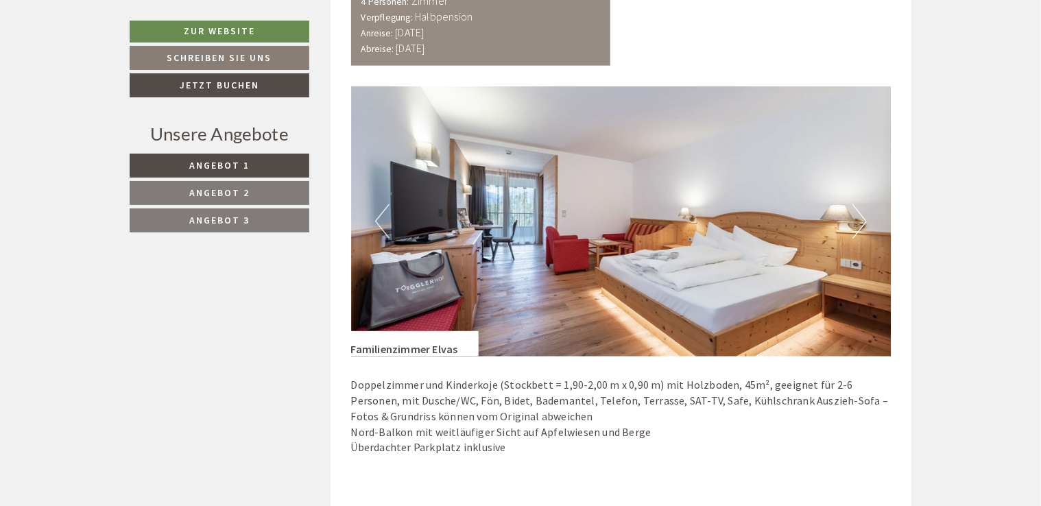
click at [859, 222] on button "Next" at bounding box center [860, 221] width 14 height 34
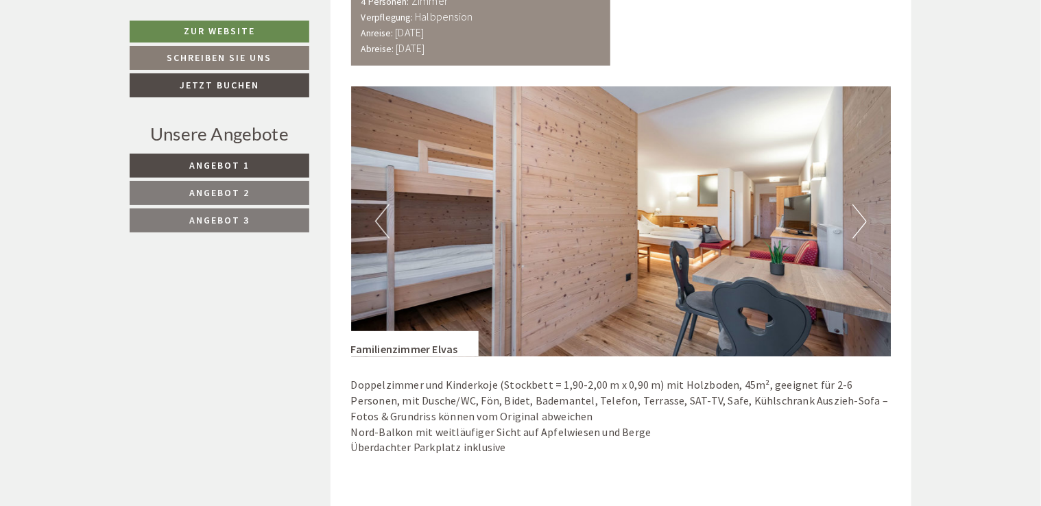
click at [859, 222] on button "Next" at bounding box center [860, 221] width 14 height 34
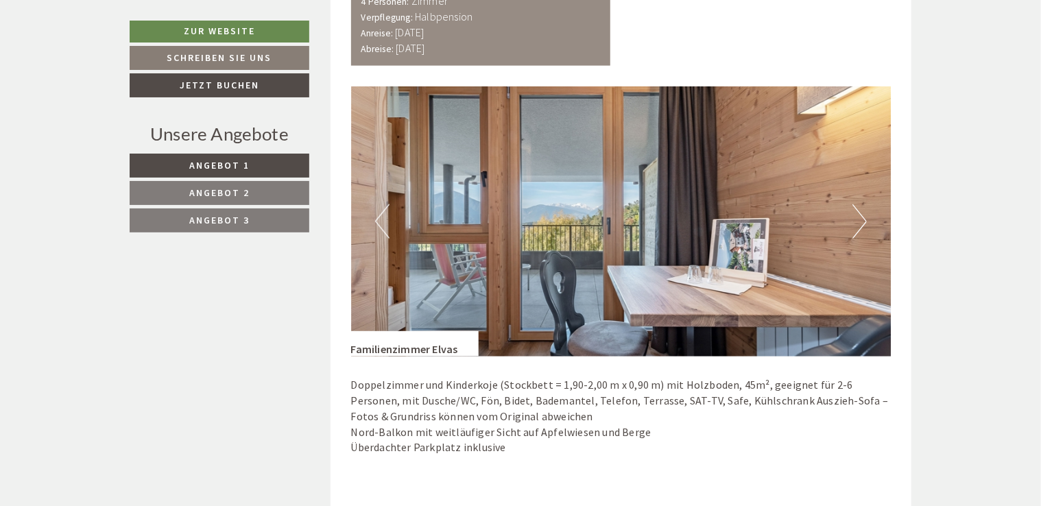
click at [859, 222] on button "Next" at bounding box center [860, 221] width 14 height 34
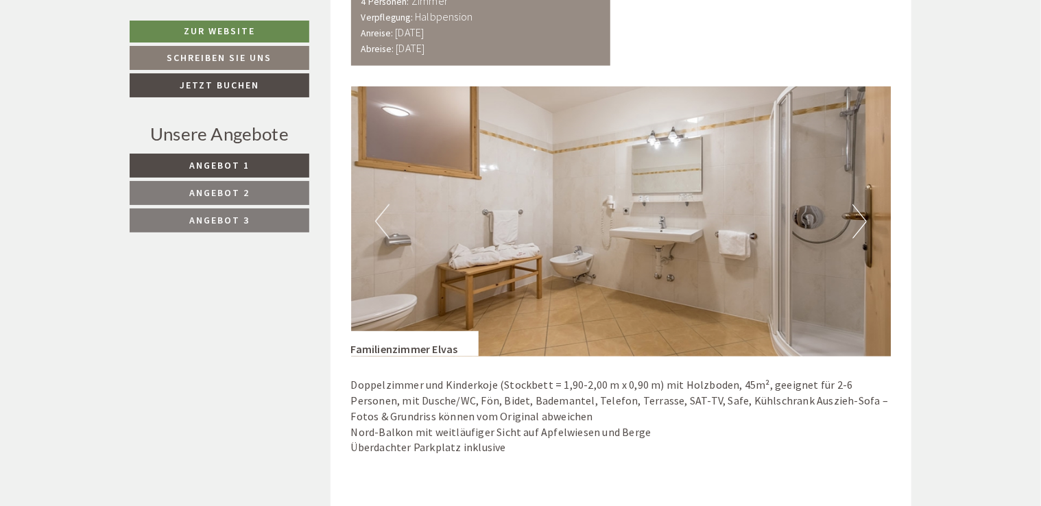
click at [859, 222] on button "Next" at bounding box center [860, 221] width 14 height 34
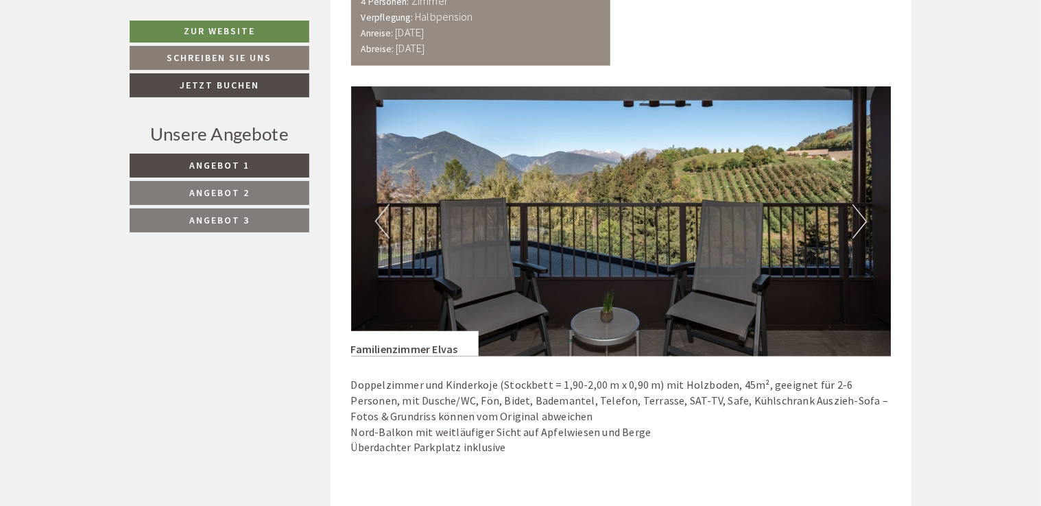
click at [859, 222] on button "Next" at bounding box center [860, 221] width 14 height 34
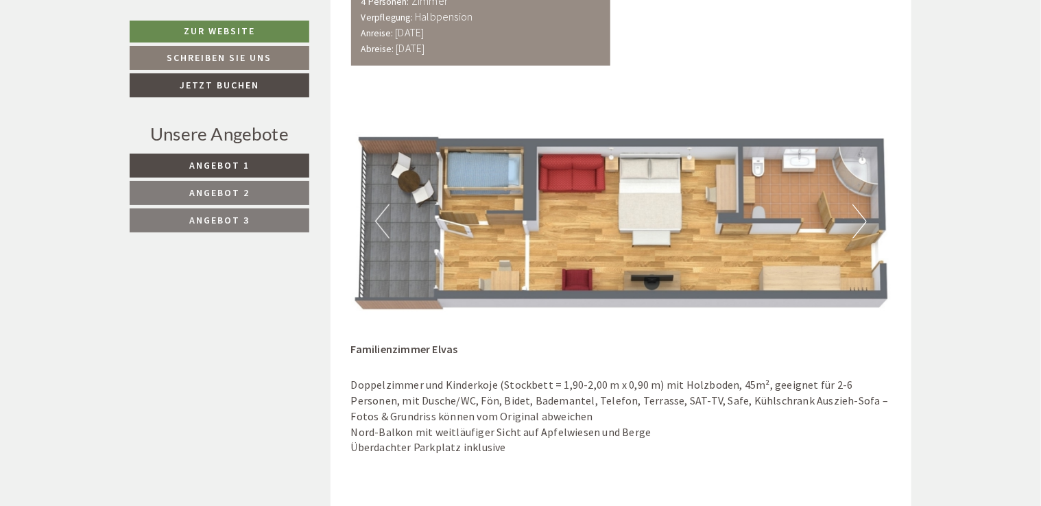
click at [859, 222] on button "Next" at bounding box center [860, 221] width 14 height 34
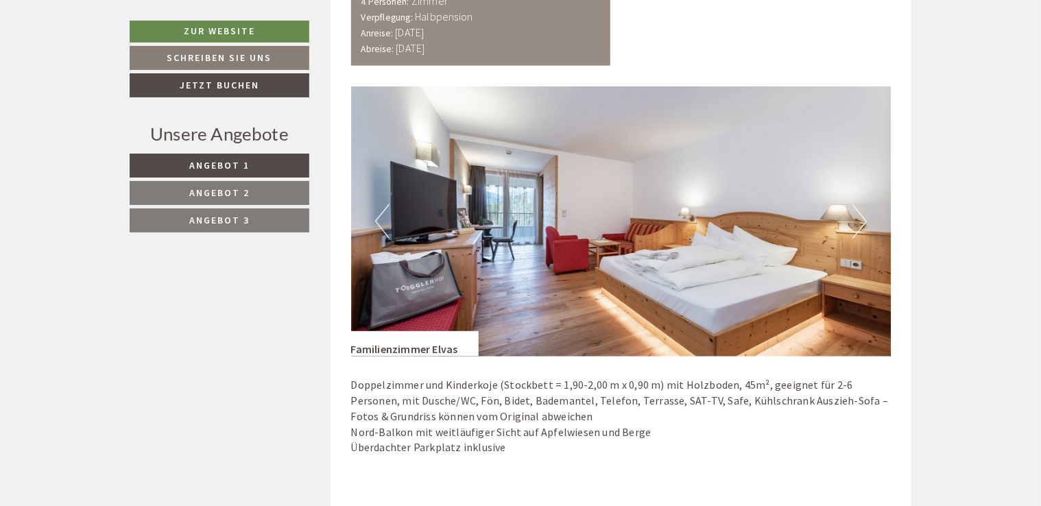
click at [859, 222] on button "Next" at bounding box center [860, 221] width 14 height 34
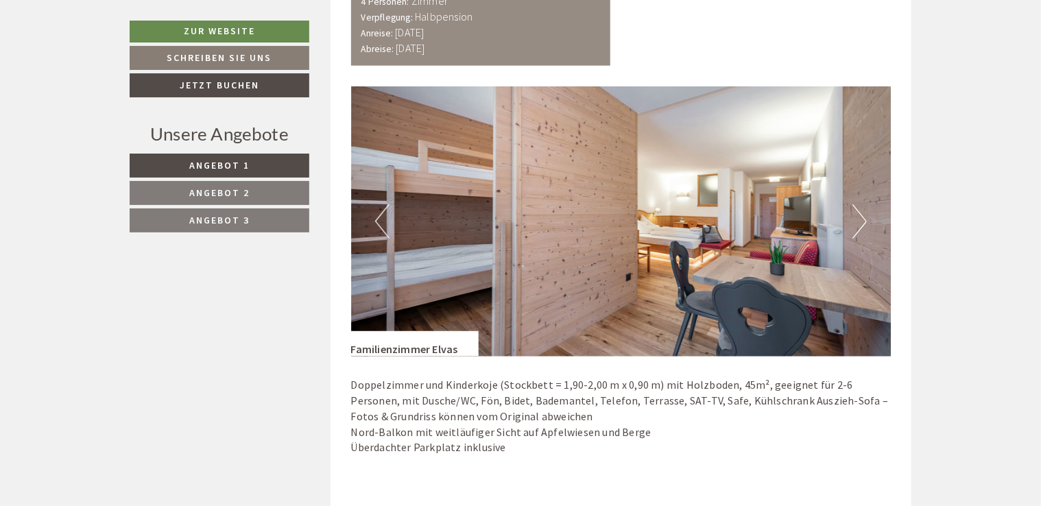
click at [859, 222] on button "Next" at bounding box center [860, 221] width 14 height 34
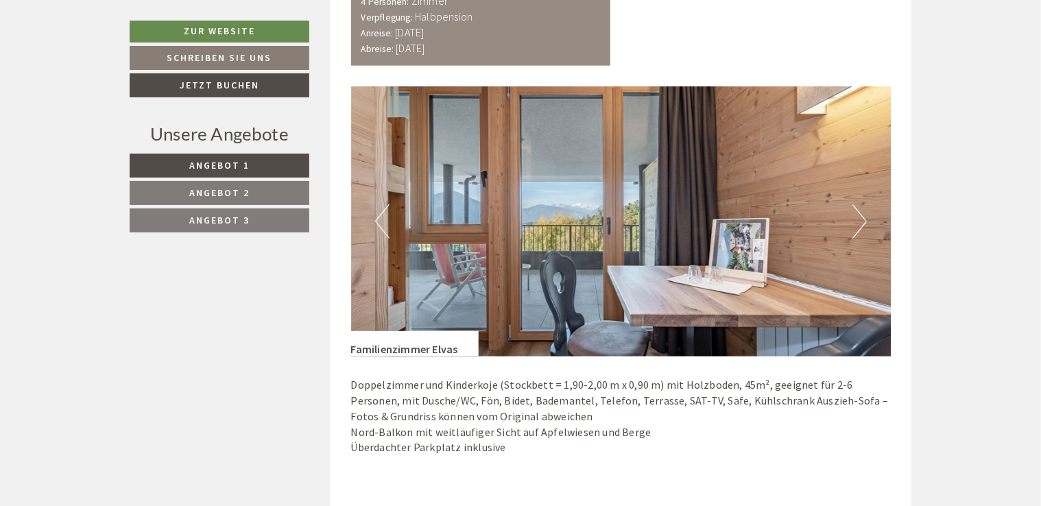
click at [388, 225] on button "Previous" at bounding box center [382, 221] width 14 height 34
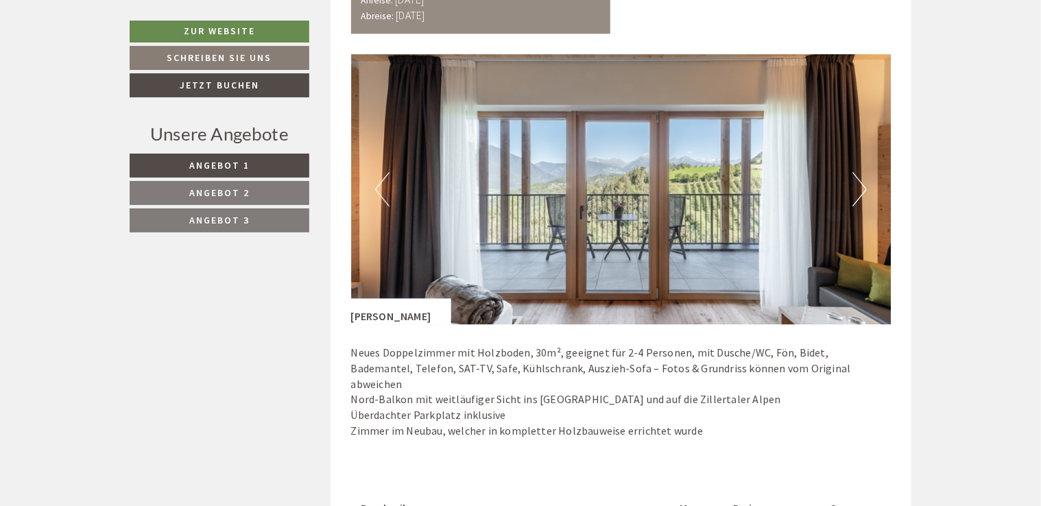
scroll to position [1811, 0]
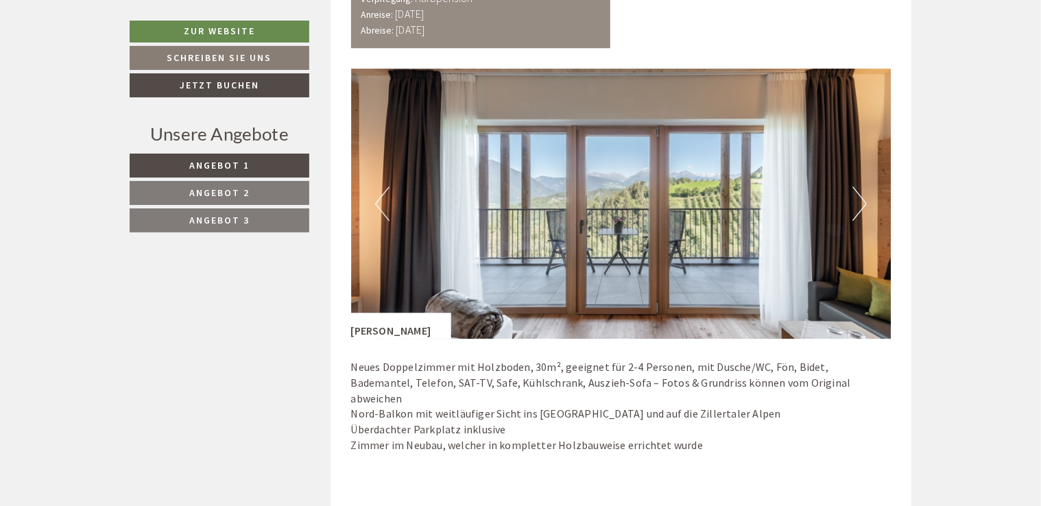
click at [850, 221] on img at bounding box center [621, 204] width 541 height 270
click at [850, 214] on img at bounding box center [621, 204] width 541 height 270
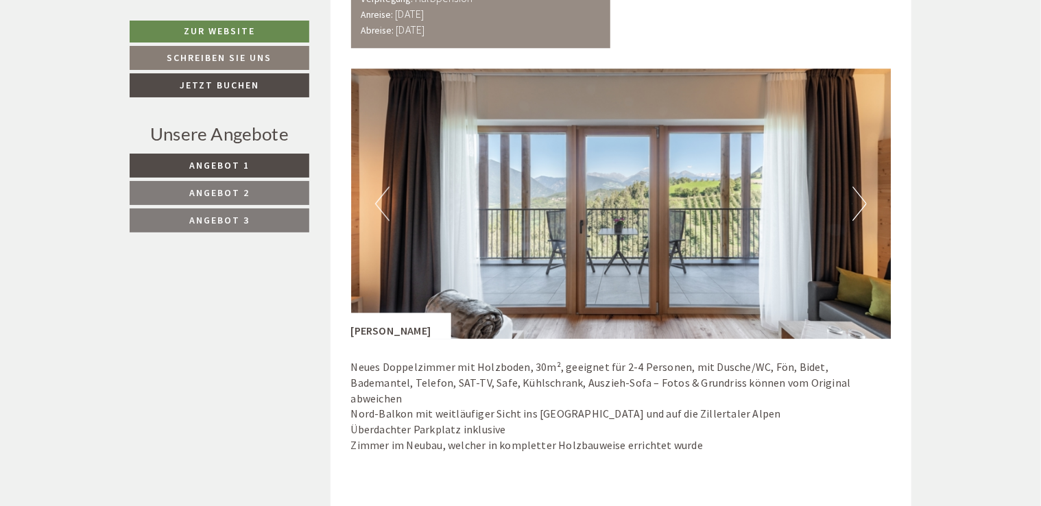
click at [856, 206] on button "Next" at bounding box center [860, 204] width 14 height 34
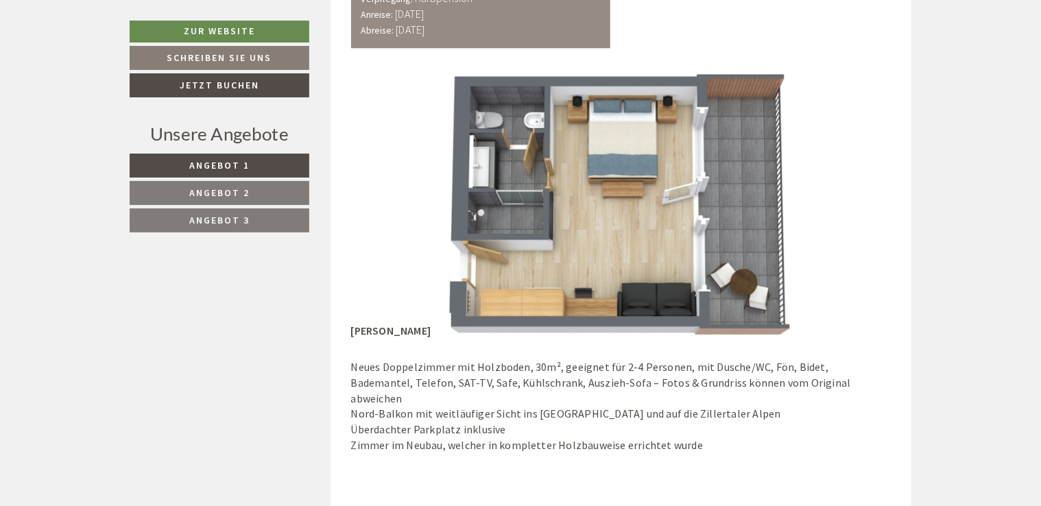
click at [856, 206] on button "Next" at bounding box center [860, 204] width 14 height 34
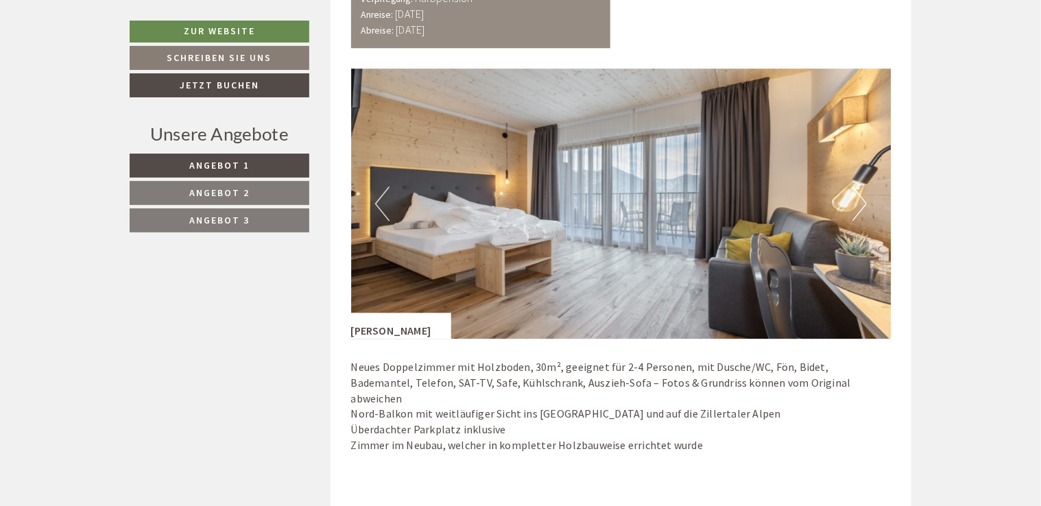
click at [856, 206] on button "Next" at bounding box center [860, 204] width 14 height 34
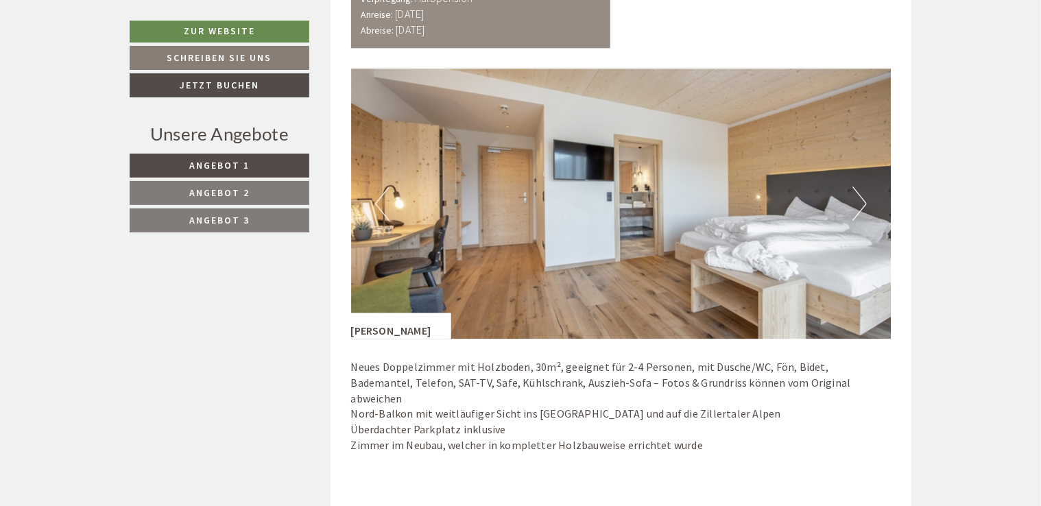
click at [856, 206] on button "Next" at bounding box center [860, 204] width 14 height 34
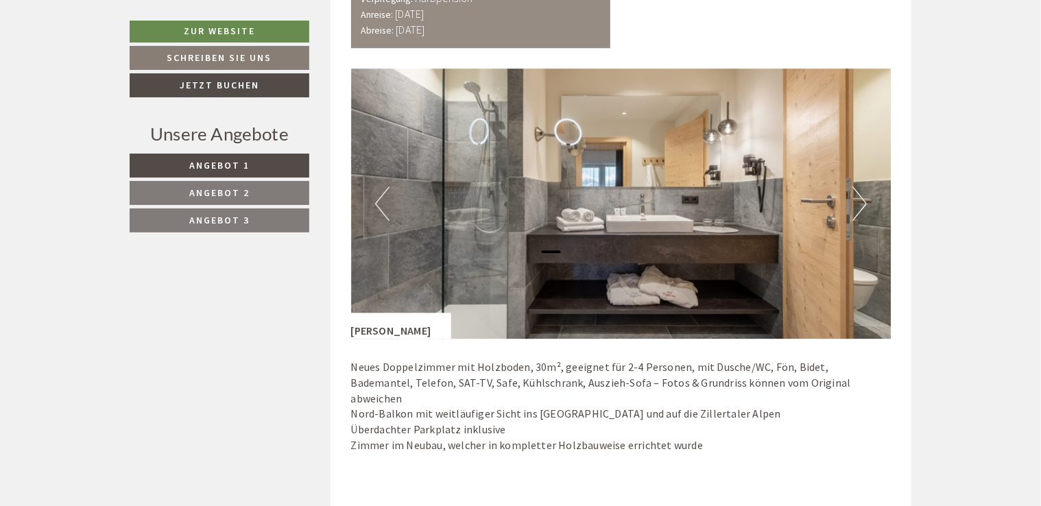
click at [856, 206] on button "Next" at bounding box center [860, 204] width 14 height 34
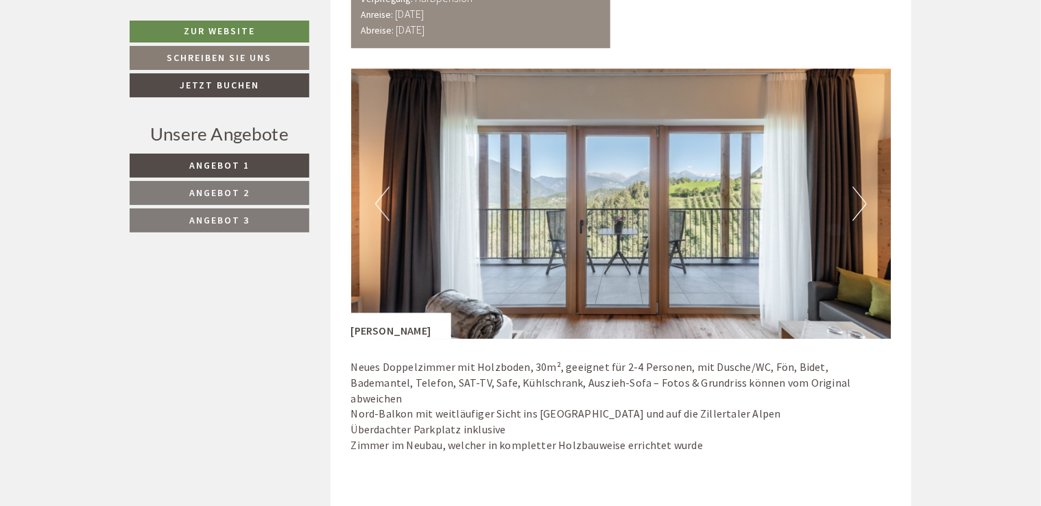
click at [856, 206] on button "Next" at bounding box center [860, 204] width 14 height 34
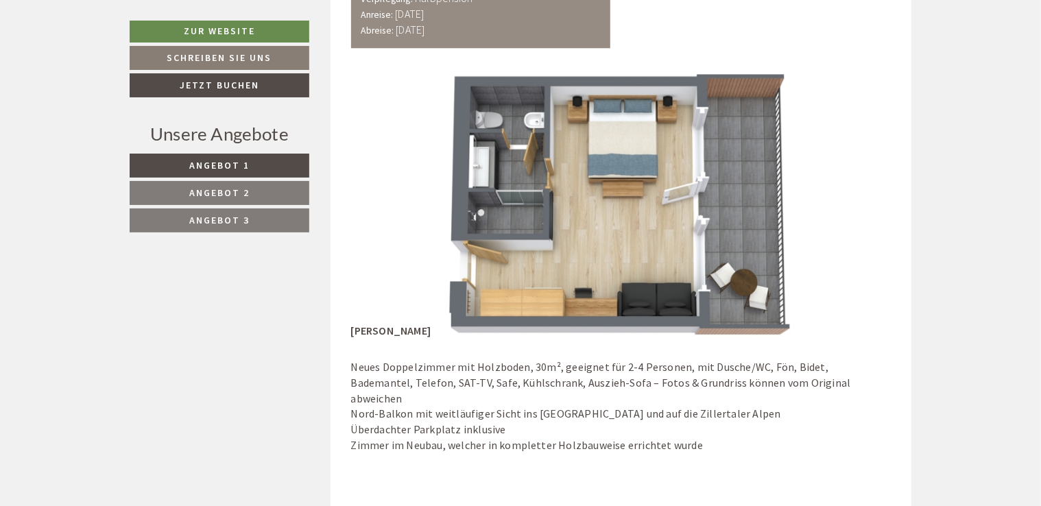
click at [856, 206] on button "Next" at bounding box center [860, 204] width 14 height 34
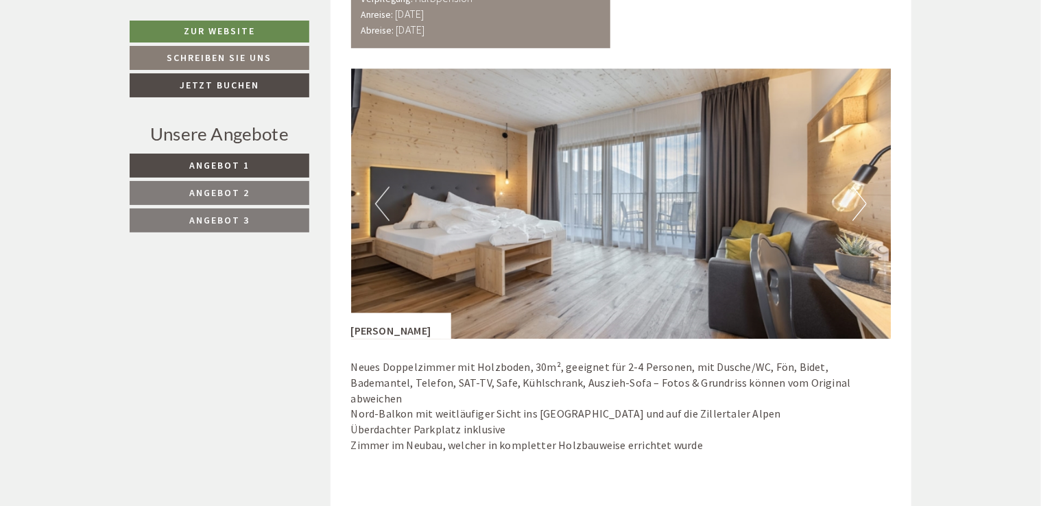
click at [856, 206] on button "Next" at bounding box center [860, 204] width 14 height 34
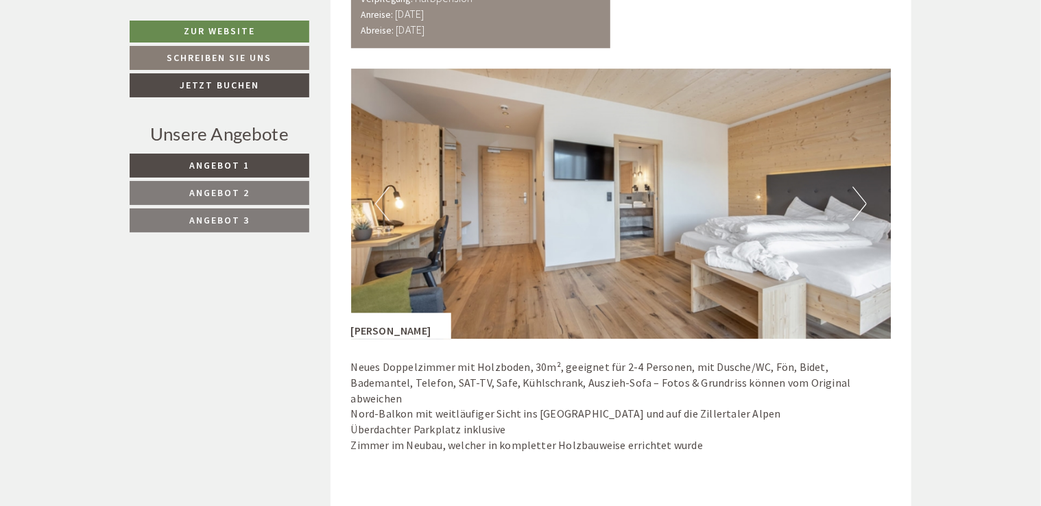
click at [856, 206] on button "Next" at bounding box center [860, 204] width 14 height 34
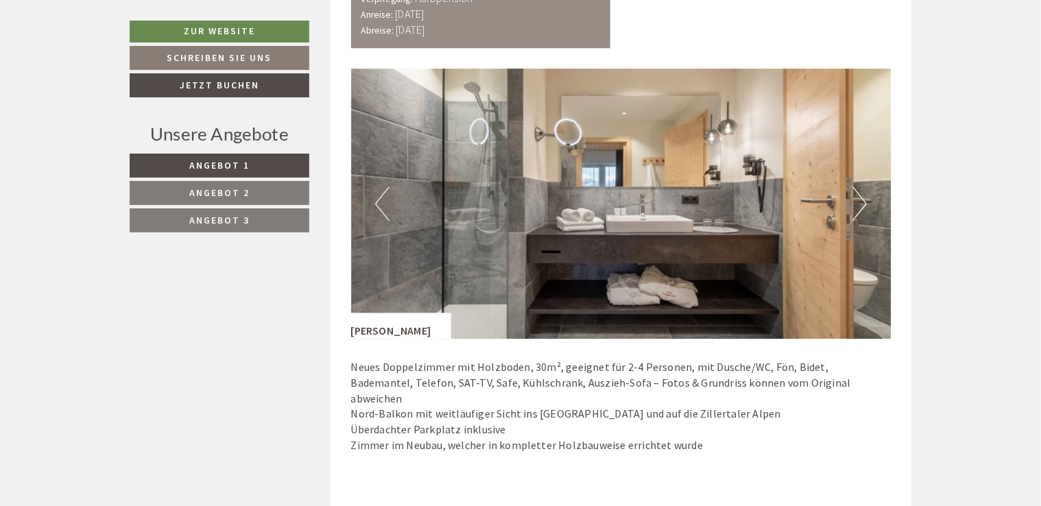
click at [856, 206] on button "Next" at bounding box center [860, 204] width 14 height 34
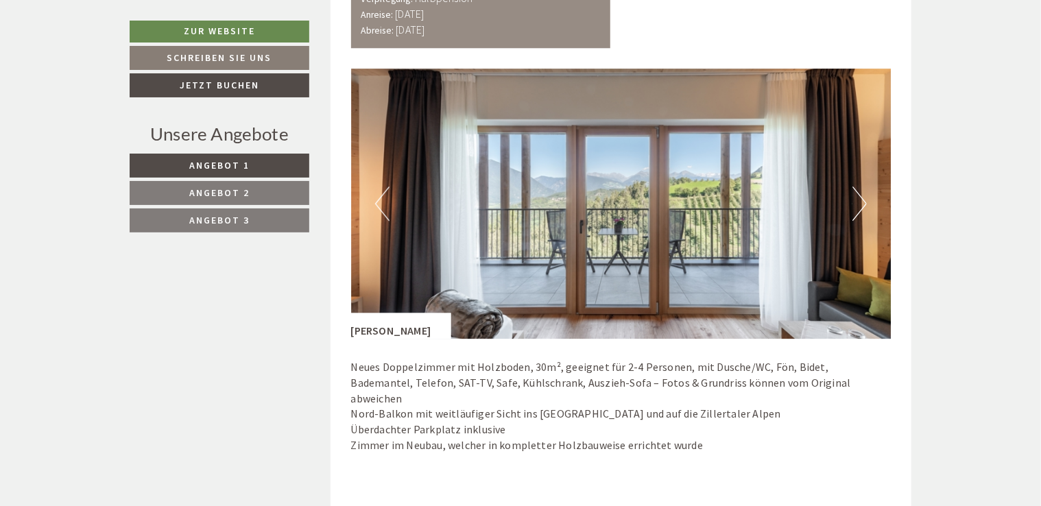
click at [856, 206] on button "Next" at bounding box center [860, 204] width 14 height 34
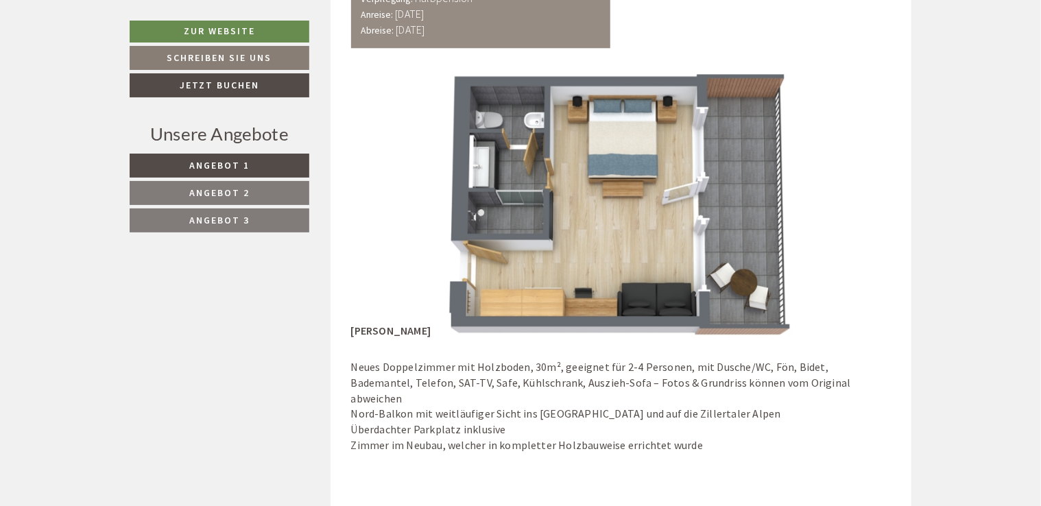
click at [383, 217] on button "Previous" at bounding box center [382, 204] width 14 height 34
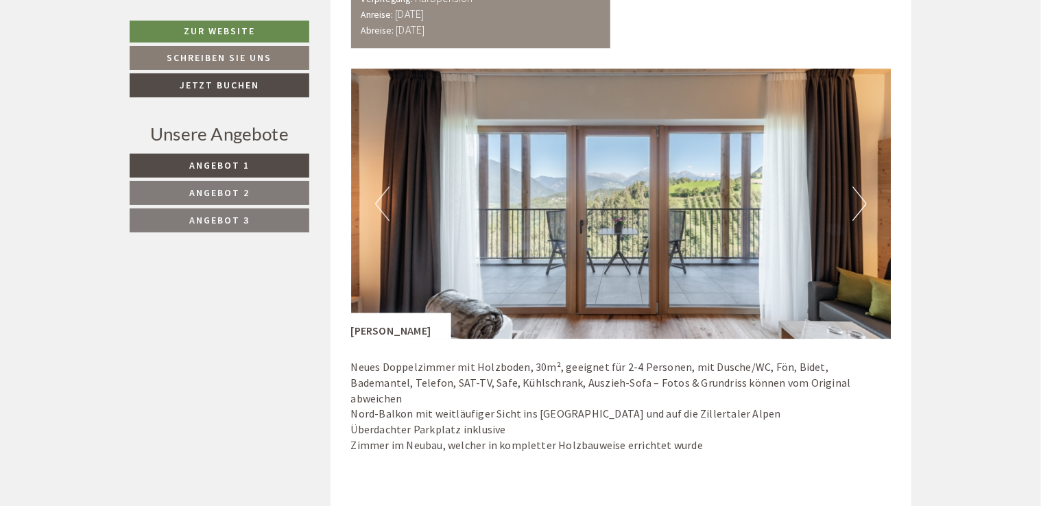
click at [383, 217] on button "Previous" at bounding box center [382, 204] width 14 height 34
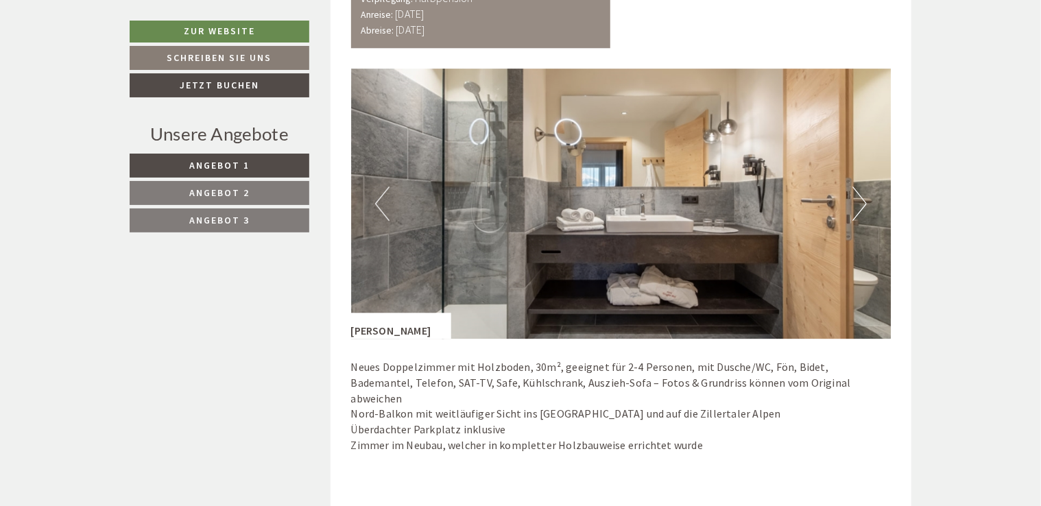
click at [383, 217] on button "Previous" at bounding box center [382, 204] width 14 height 34
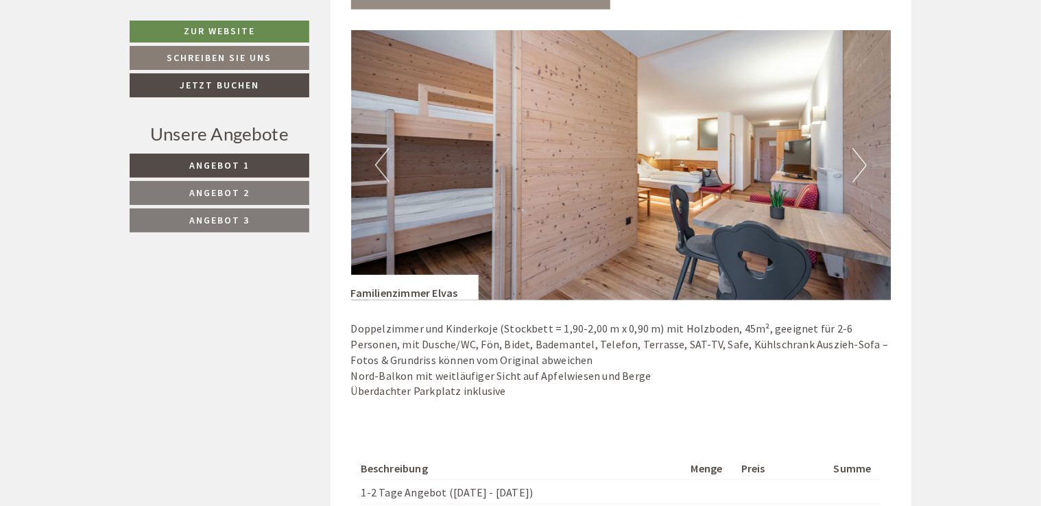
scroll to position [877, 0]
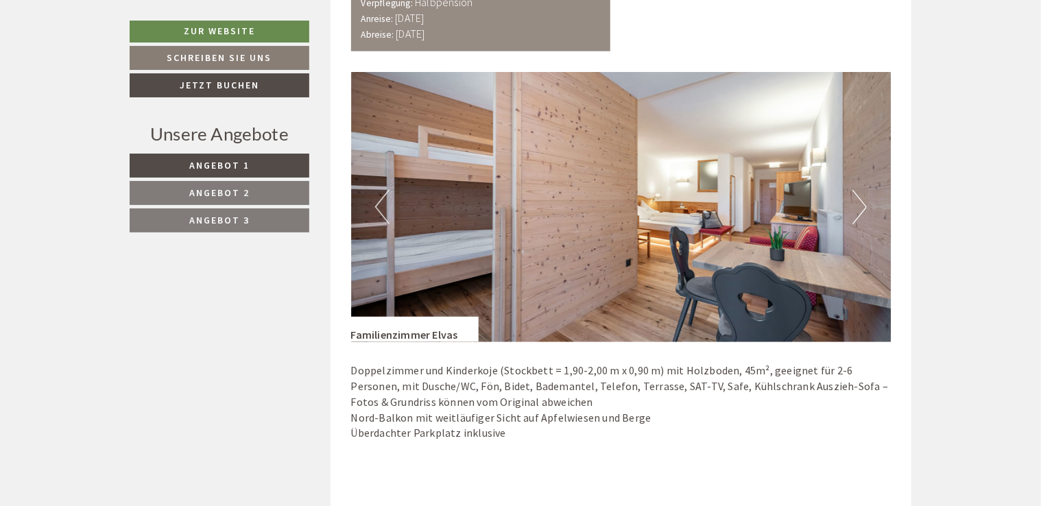
click at [865, 204] on button "Next" at bounding box center [860, 207] width 14 height 34
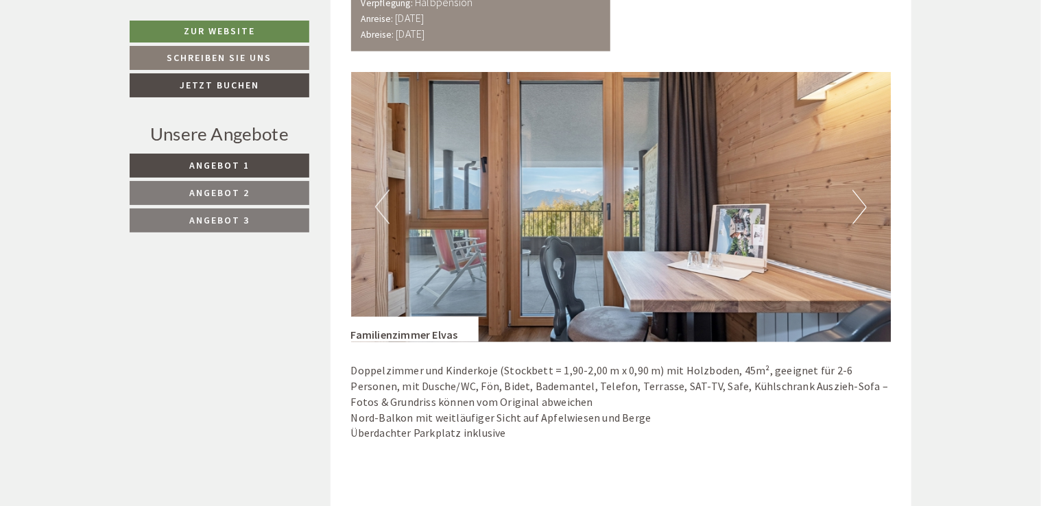
click at [865, 204] on button "Next" at bounding box center [860, 207] width 14 height 34
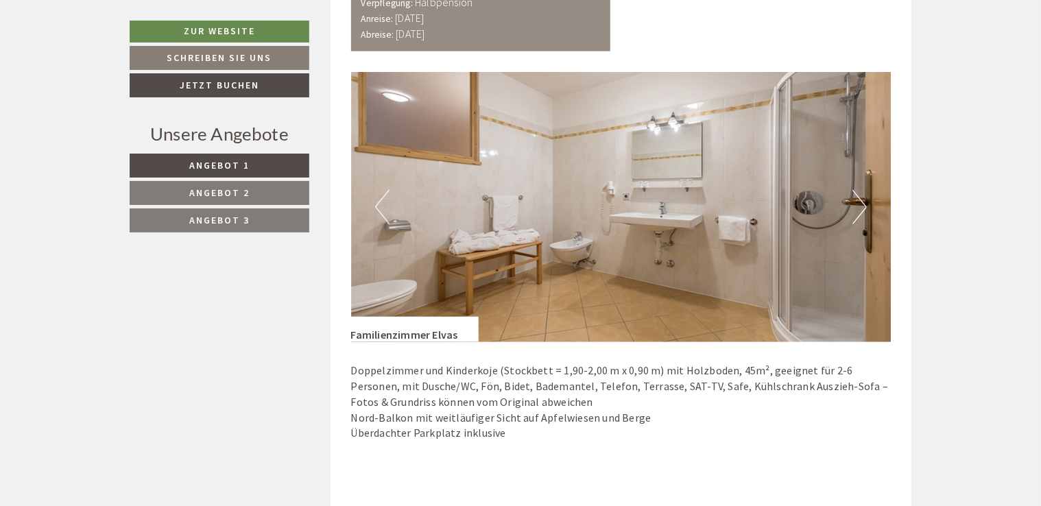
click at [865, 204] on button "Next" at bounding box center [860, 207] width 14 height 34
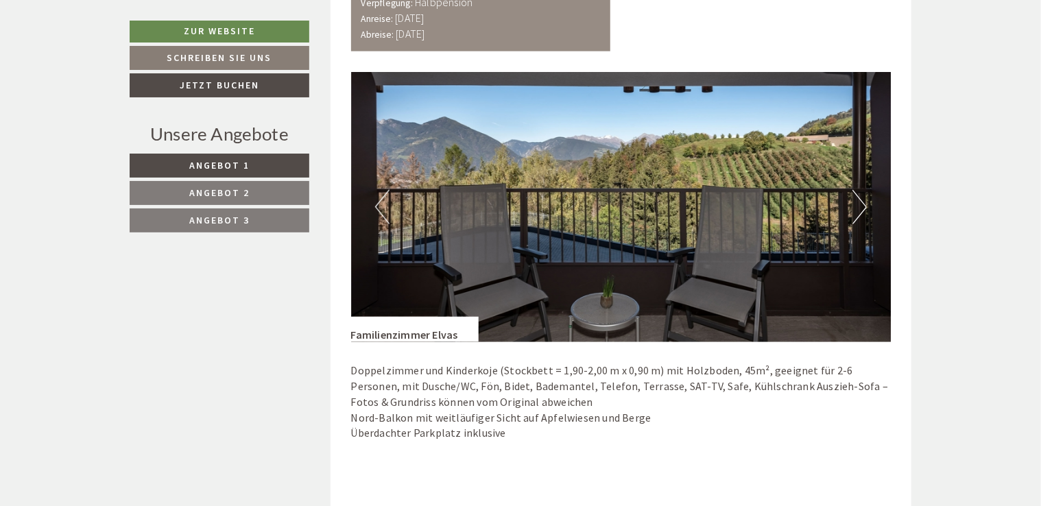
click at [865, 204] on button "Next" at bounding box center [860, 207] width 14 height 34
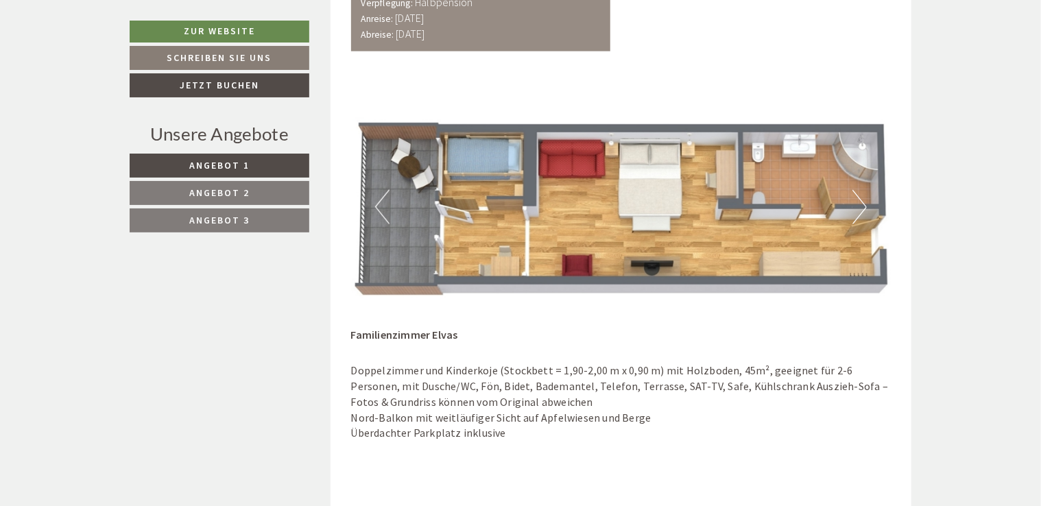
click at [865, 204] on button "Next" at bounding box center [860, 207] width 14 height 34
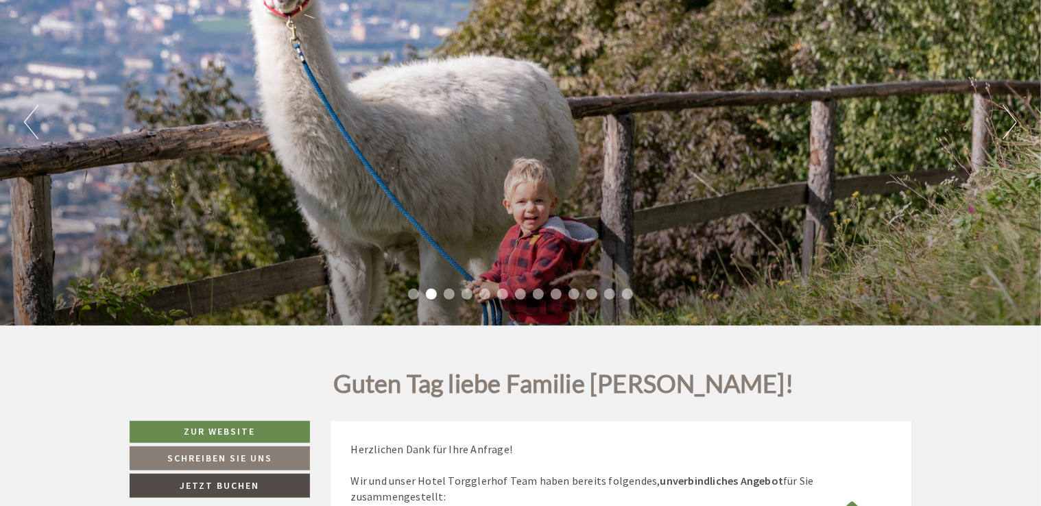
scroll to position [212, 0]
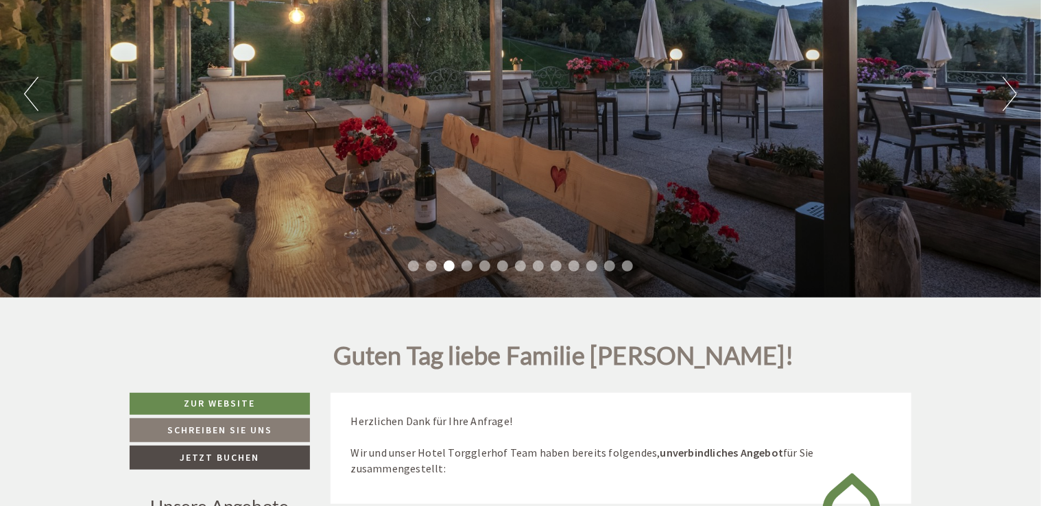
drag, startPoint x: 1038, startPoint y: 40, endPoint x: 1040, endPoint y: 30, distance: 9.8
click at [1040, 30] on div "Previous Next 1 2 3 4 5 6 7 8 9 10 11 12 13" at bounding box center [520, 94] width 1041 height 407
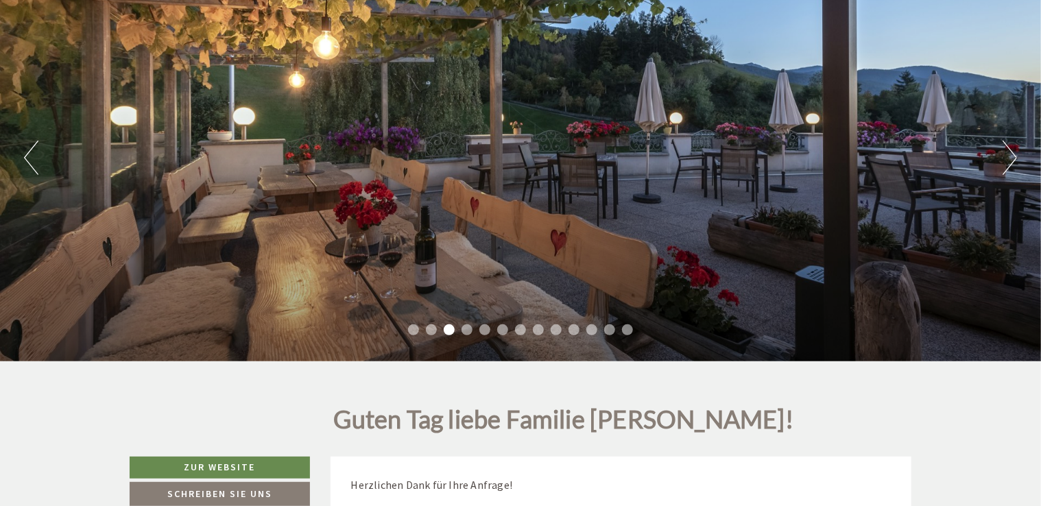
scroll to position [134, 0]
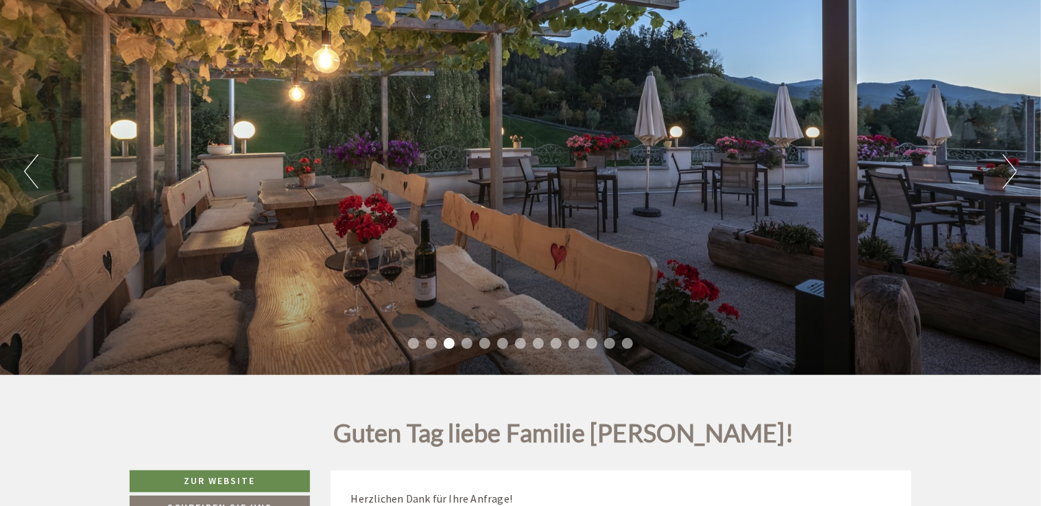
click at [413, 342] on li "1" at bounding box center [413, 343] width 11 height 11
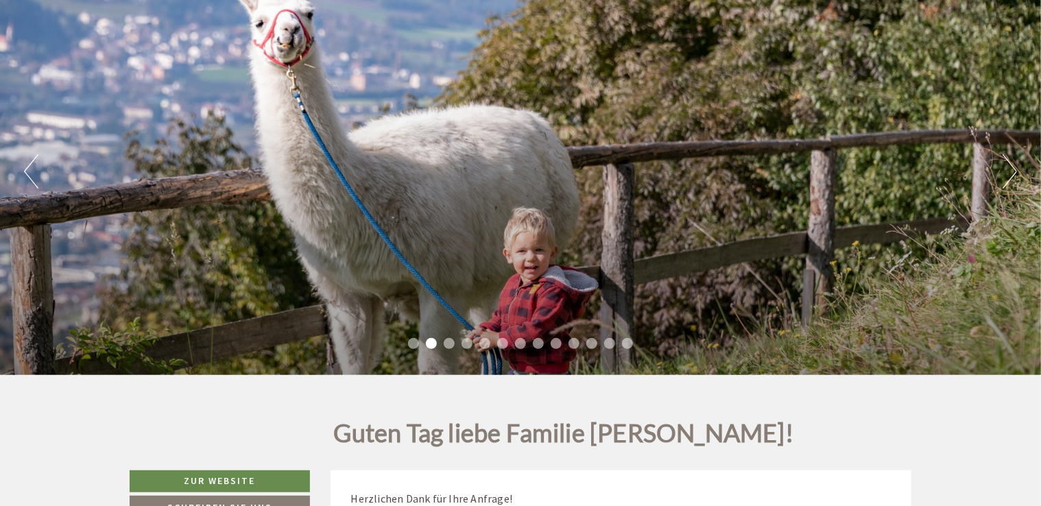
click at [1004, 170] on button "Next" at bounding box center [1010, 171] width 14 height 34
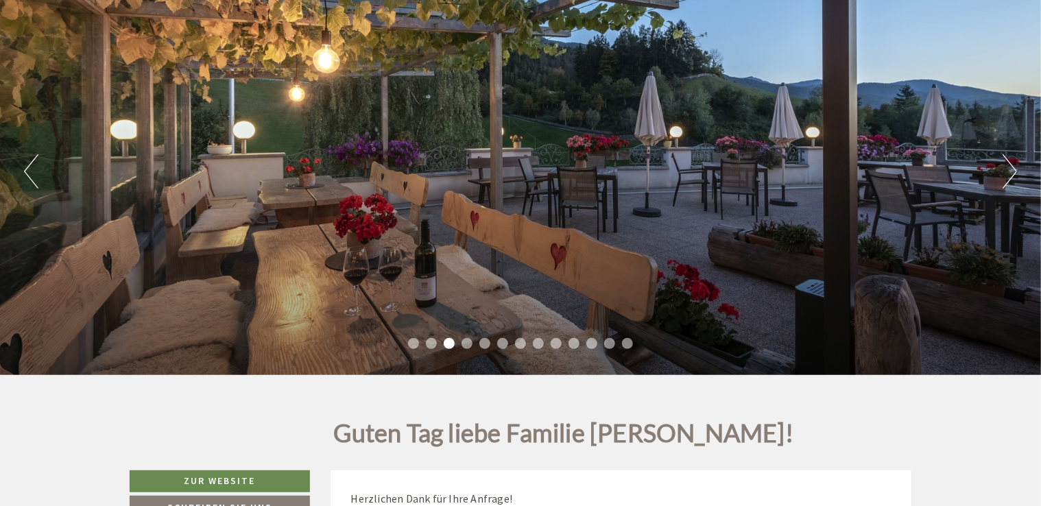
click at [1004, 170] on button "Next" at bounding box center [1010, 171] width 14 height 34
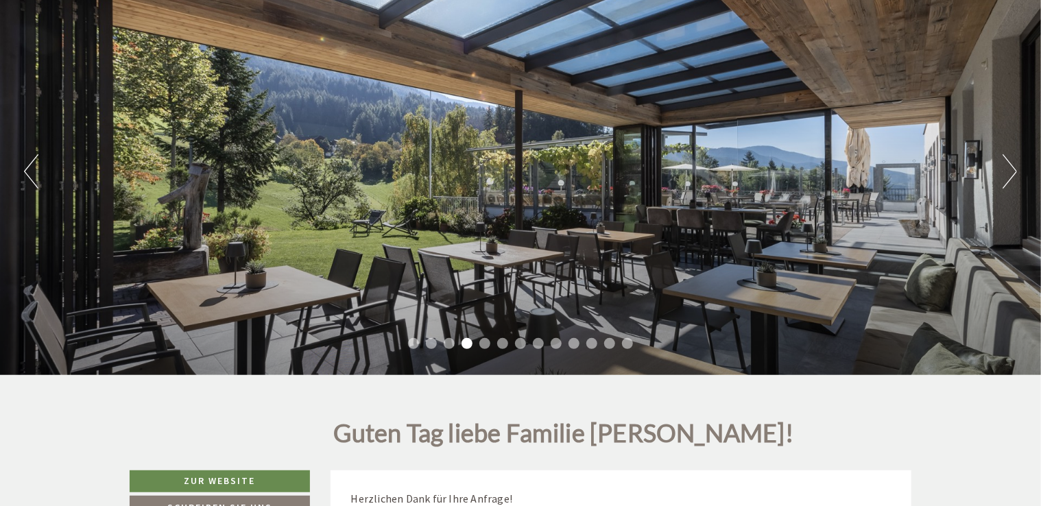
click at [1004, 170] on button "Next" at bounding box center [1010, 171] width 14 height 34
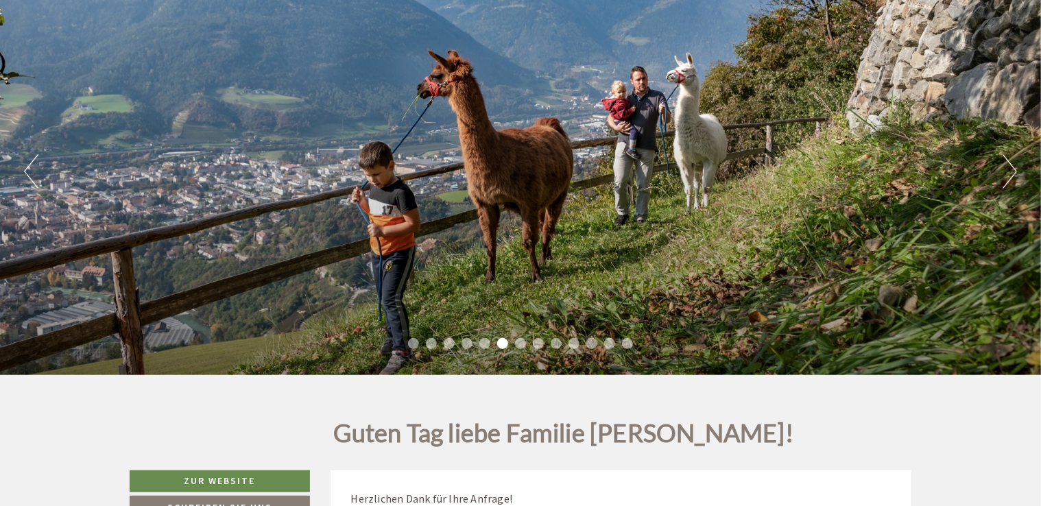
click at [1004, 170] on button "Next" at bounding box center [1010, 171] width 14 height 34
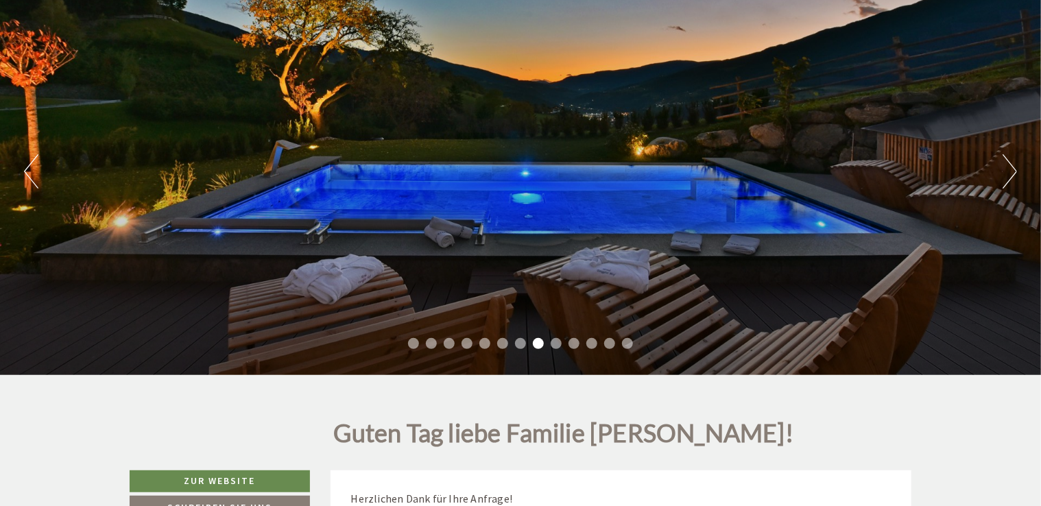
click at [1004, 170] on button "Next" at bounding box center [1010, 171] width 14 height 34
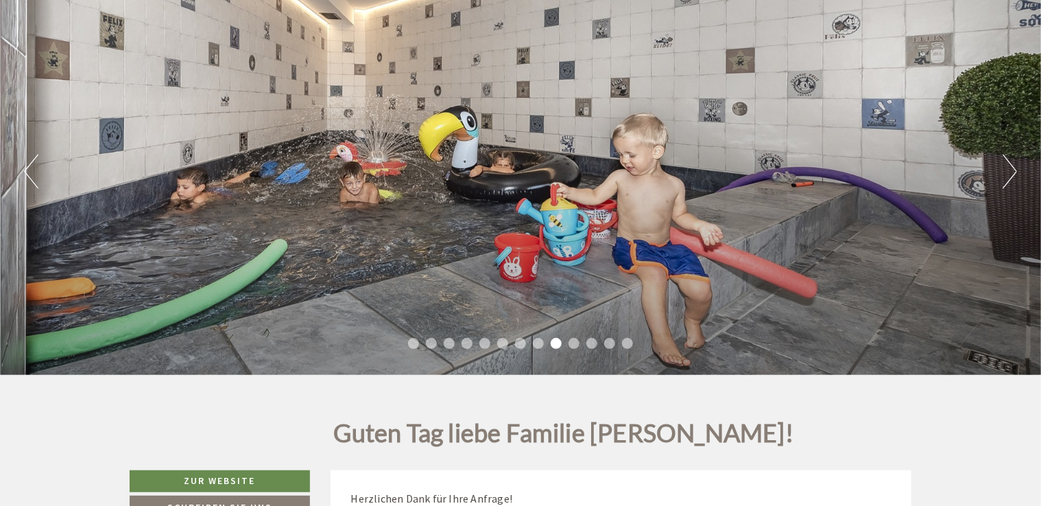
click at [1004, 170] on button "Next" at bounding box center [1010, 171] width 14 height 34
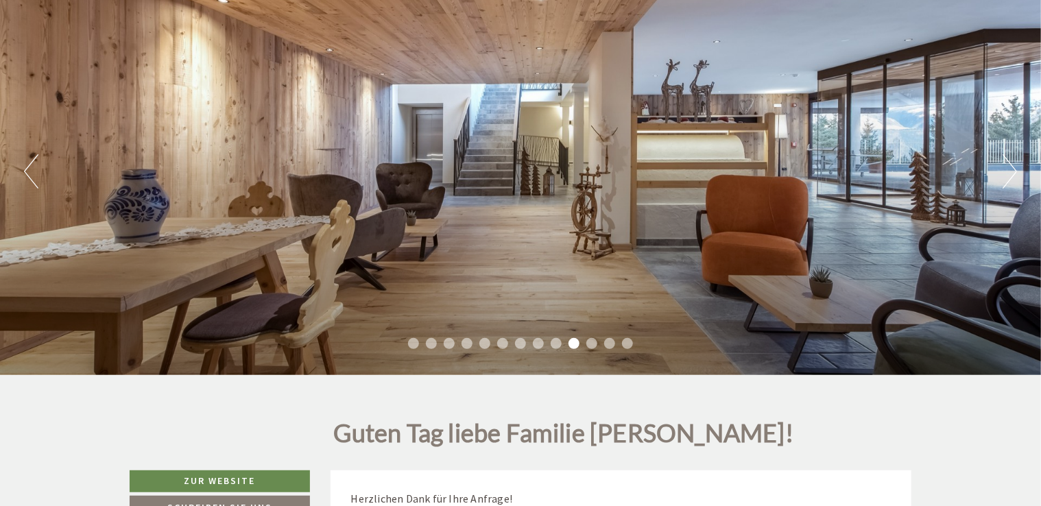
click at [1004, 170] on button "Next" at bounding box center [1010, 171] width 14 height 34
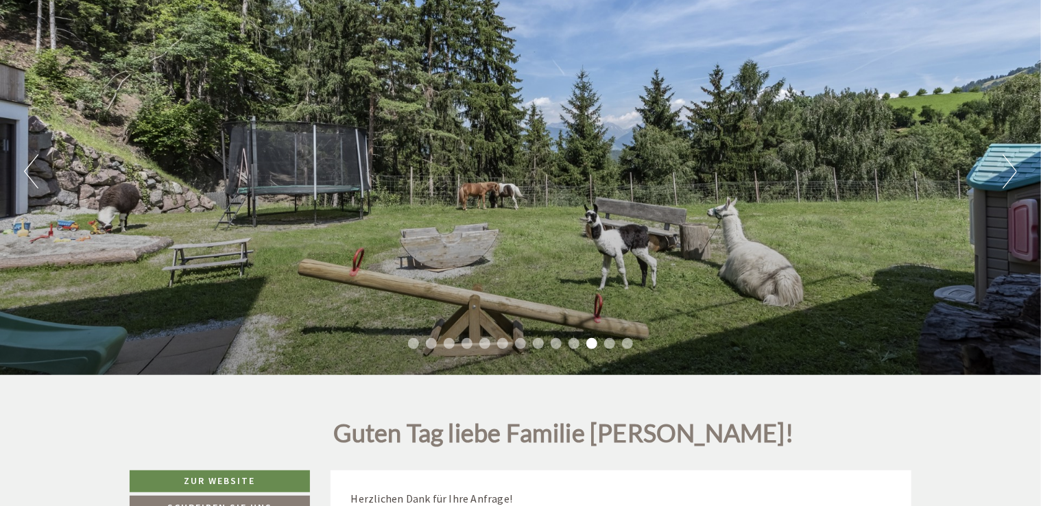
click at [1004, 170] on button "Next" at bounding box center [1010, 171] width 14 height 34
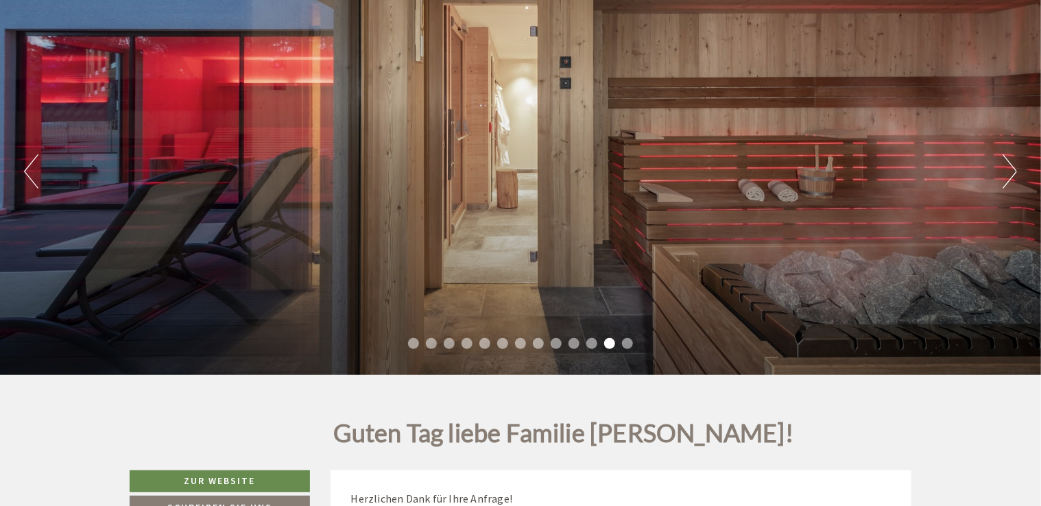
click at [49, 185] on div "Previous Next 1 2 3 4 5 6 7 8 9 10 11 12 13" at bounding box center [520, 171] width 1041 height 407
click at [40, 179] on div "Previous Next 1 2 3 4 5 6 7 8 9 10 11 12 13" at bounding box center [520, 171] width 1041 height 407
click at [29, 180] on button "Previous" at bounding box center [31, 171] width 14 height 34
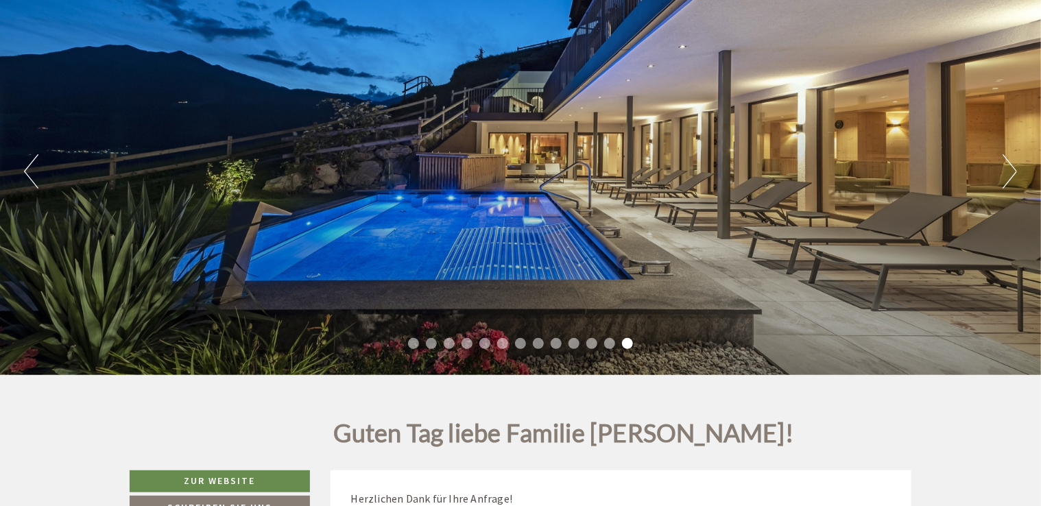
click at [29, 180] on button "Previous" at bounding box center [31, 171] width 14 height 34
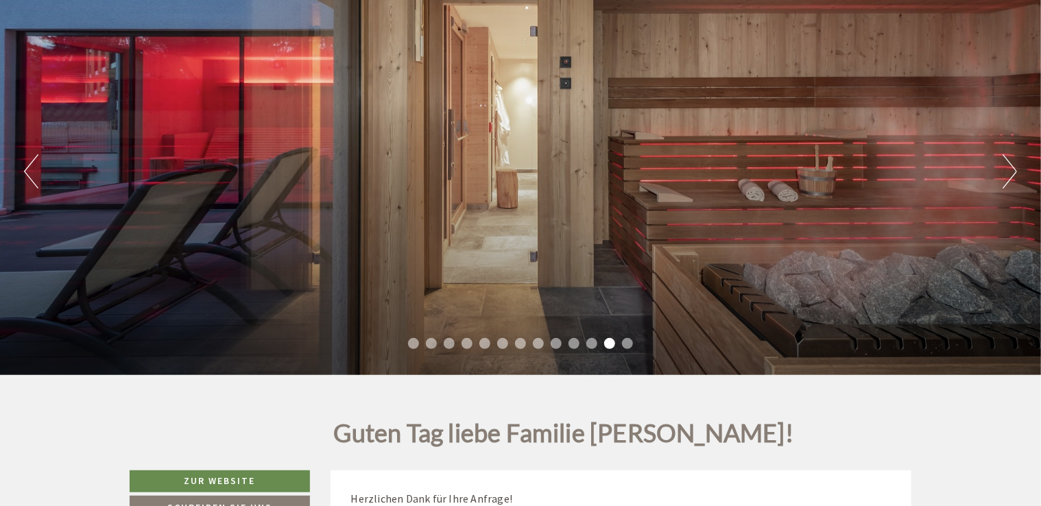
click at [29, 180] on button "Previous" at bounding box center [31, 171] width 14 height 34
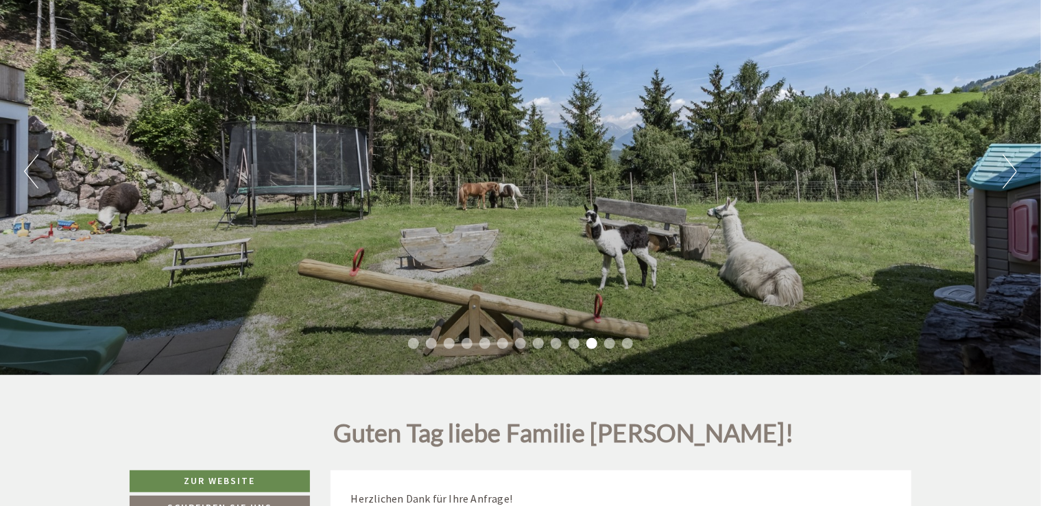
click at [1021, 171] on div "Previous Next 1 2 3 4 5 6 7 8 9 10 11 12 13" at bounding box center [520, 171] width 1041 height 407
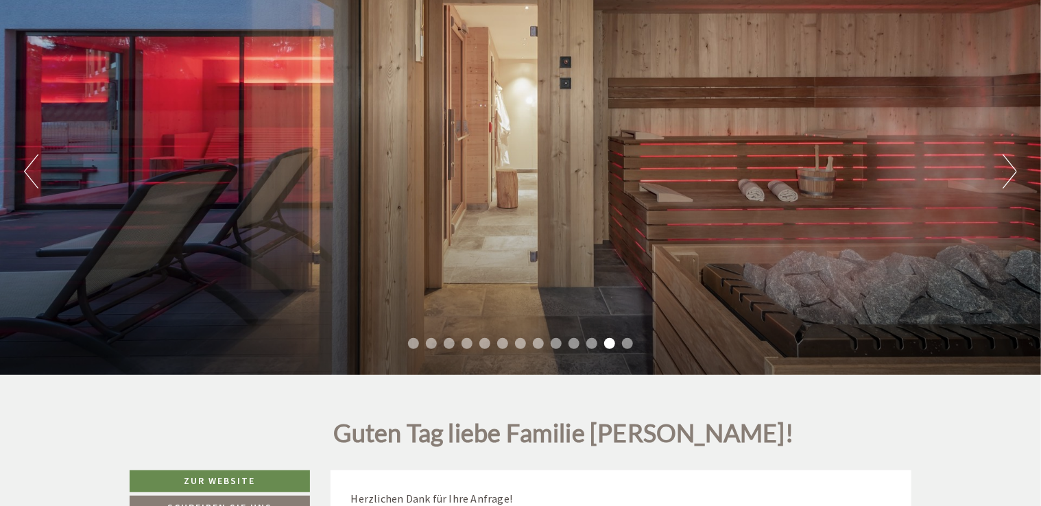
click at [1006, 166] on button "Next" at bounding box center [1010, 171] width 14 height 34
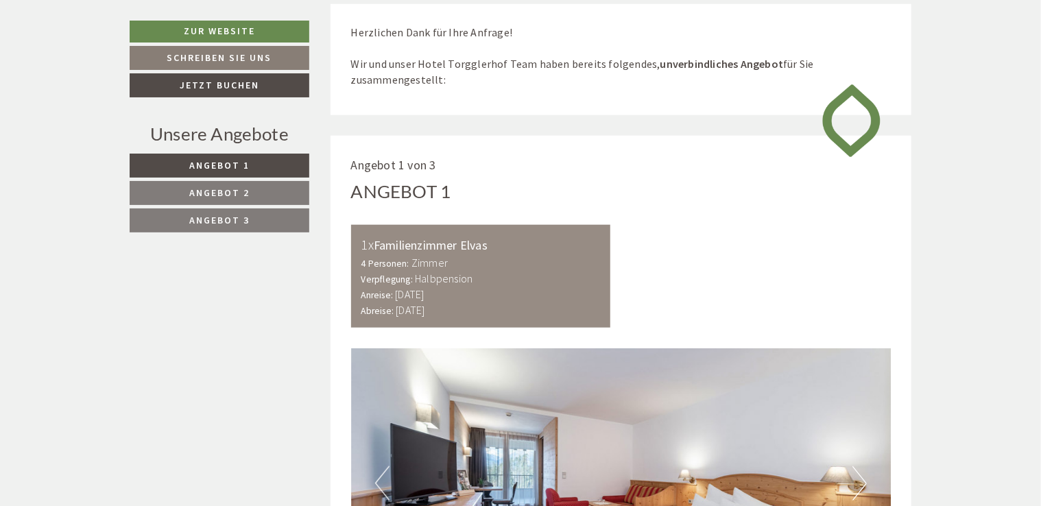
scroll to position [629, 0]
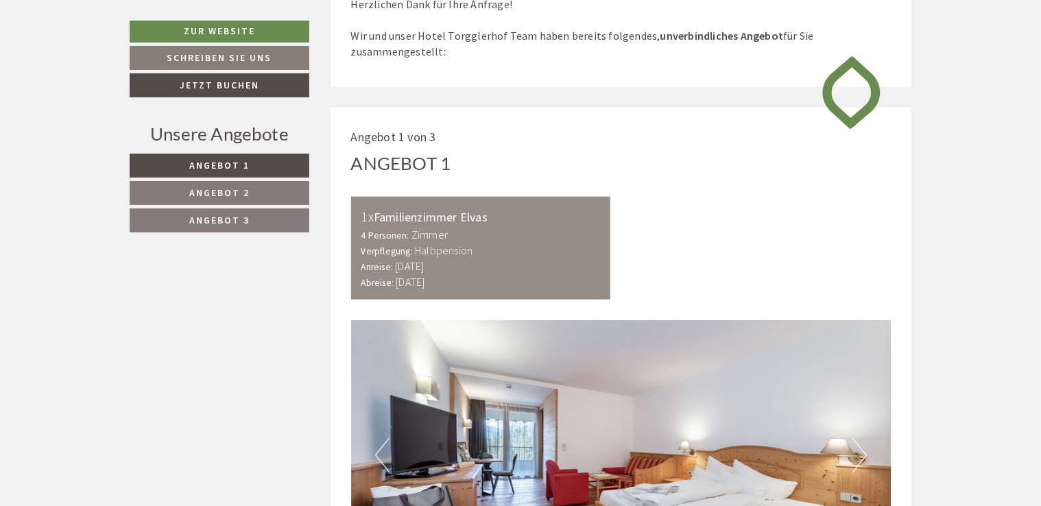
click at [523, 235] on div "4 Personen: Zimmer Verpflegung: Halbpension" at bounding box center [481, 243] width 239 height 32
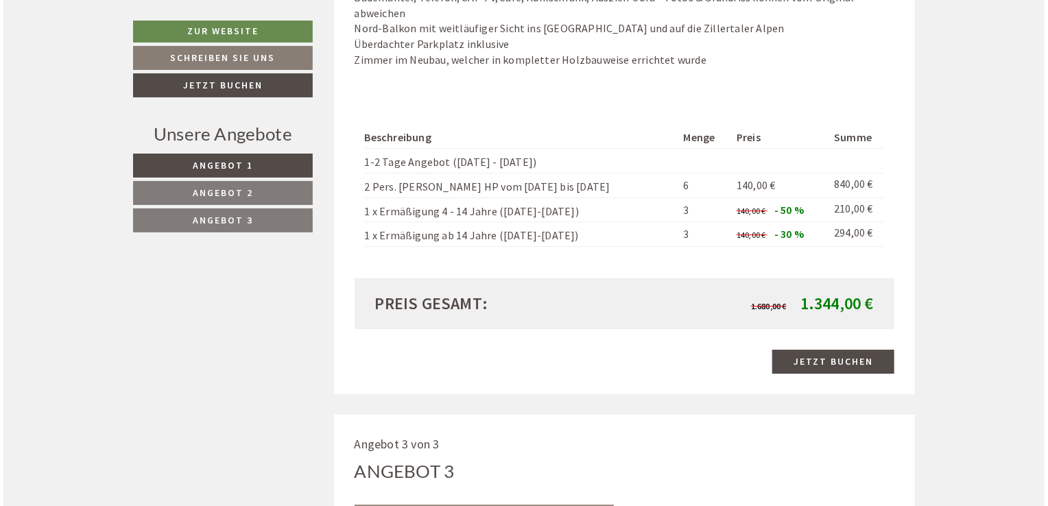
scroll to position [2211, 0]
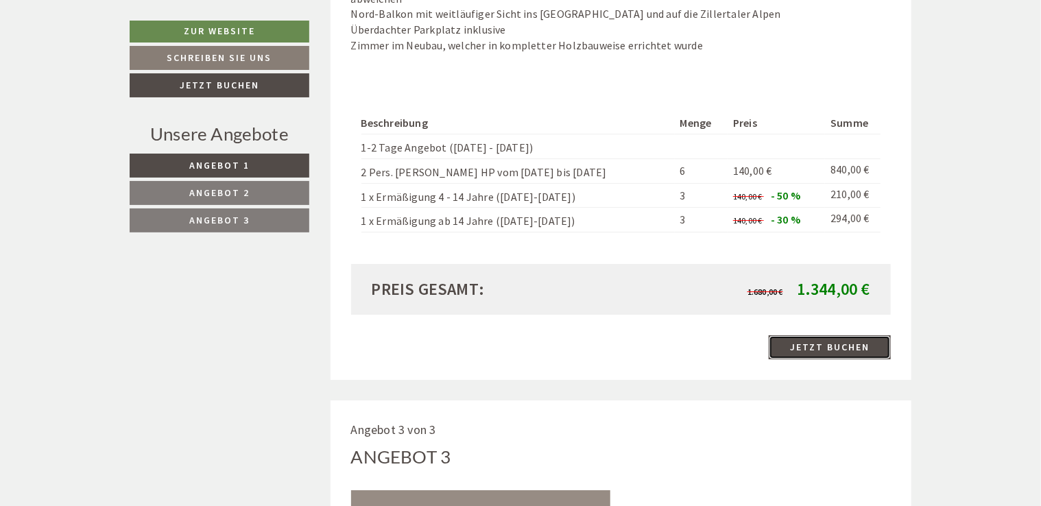
click at [860, 335] on link "Jetzt buchen" at bounding box center [830, 347] width 122 height 24
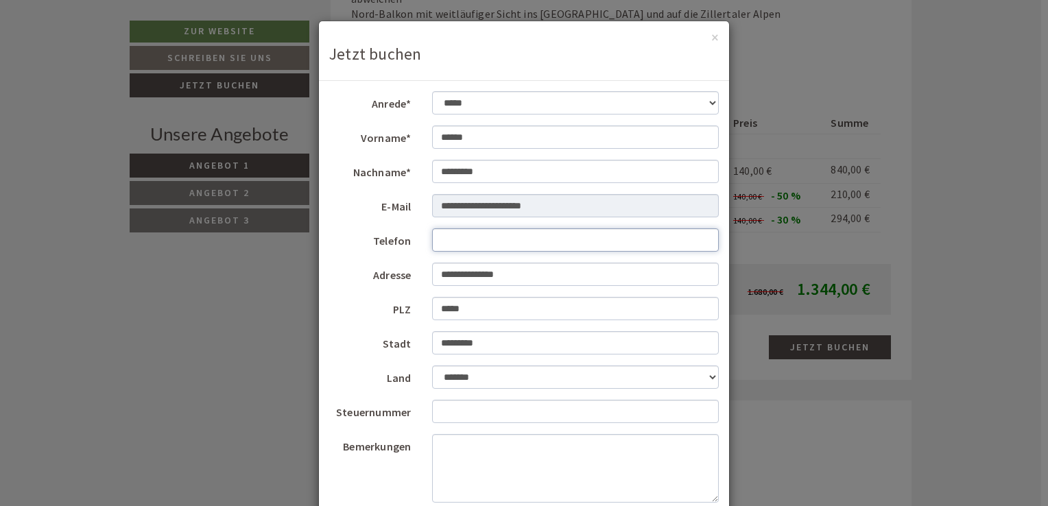
click at [534, 236] on input "Telefon" at bounding box center [575, 239] width 287 height 23
click at [530, 244] on input "Telefon" at bounding box center [575, 239] width 287 height 23
type input "**********"
select select "*"
click at [571, 104] on select "**********" at bounding box center [575, 102] width 287 height 23
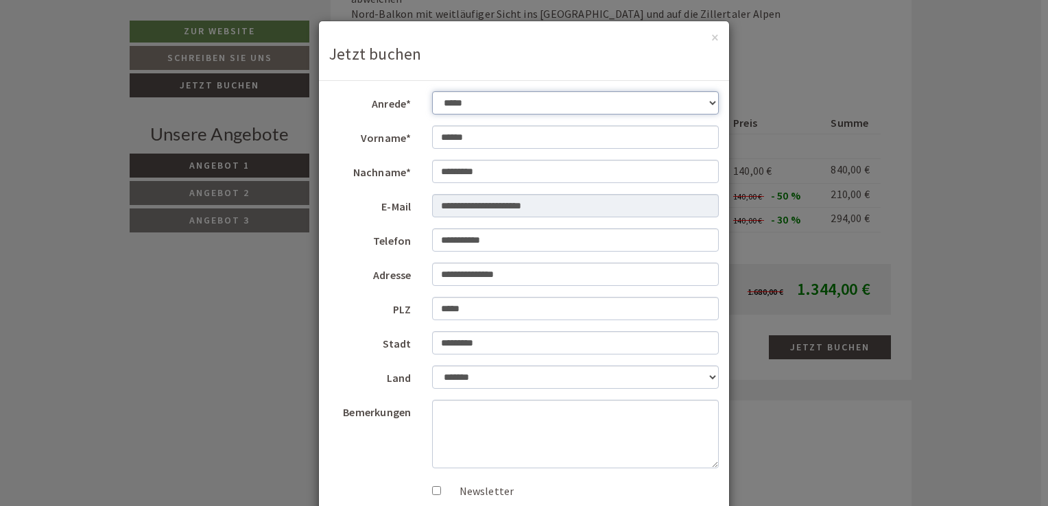
select select "*"
click at [432, 91] on select "**********" at bounding box center [575, 102] width 287 height 23
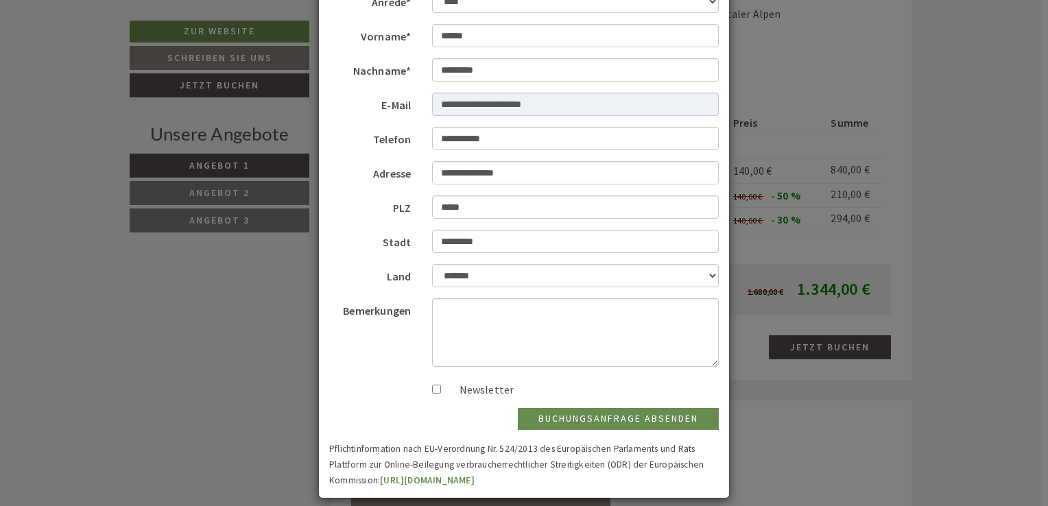
scroll to position [113, 0]
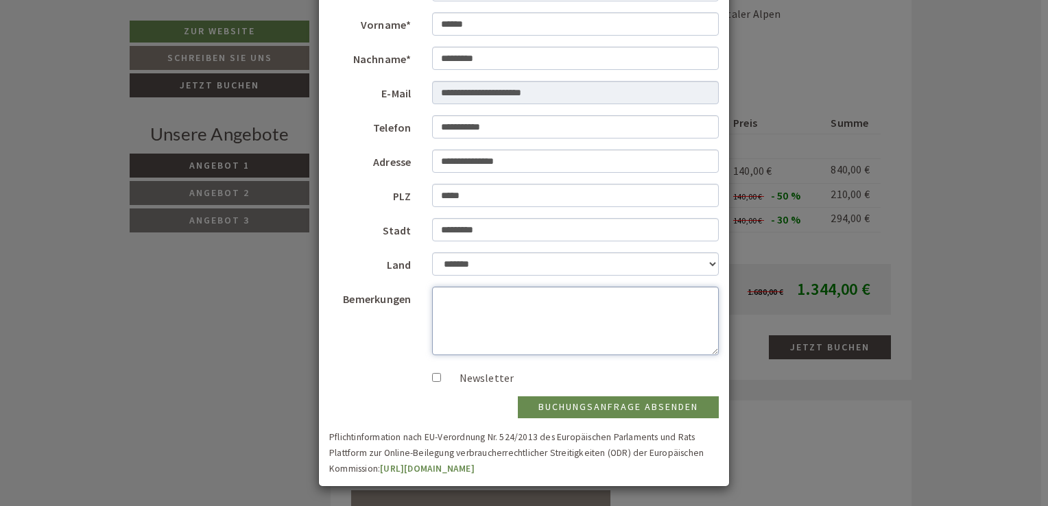
click at [543, 305] on textarea "Bemerkungen" at bounding box center [575, 321] width 287 height 69
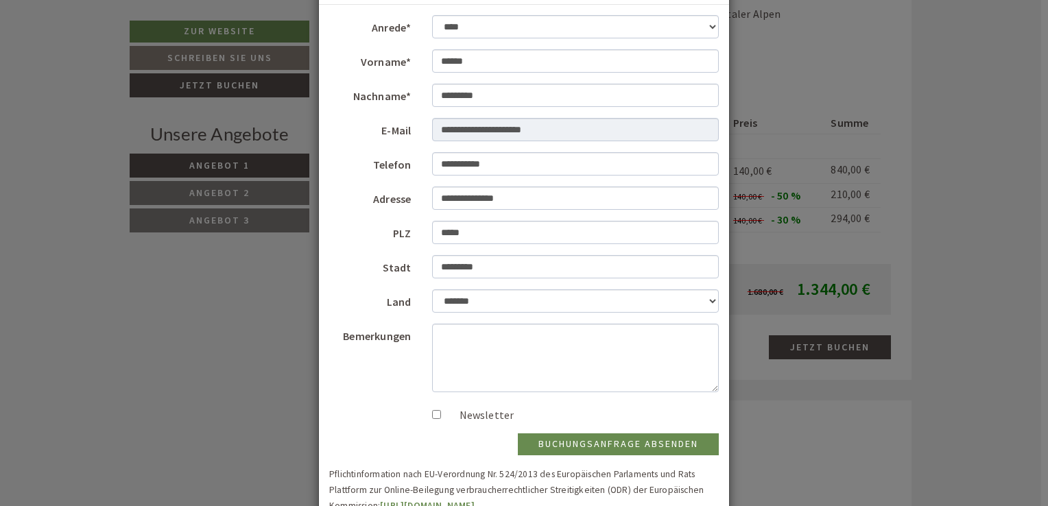
scroll to position [77, 0]
click at [600, 335] on textarea "Bemerkungen" at bounding box center [575, 357] width 287 height 69
type textarea "**********"
click at [656, 441] on button "Buchungsanfrage absenden" at bounding box center [618, 444] width 201 height 22
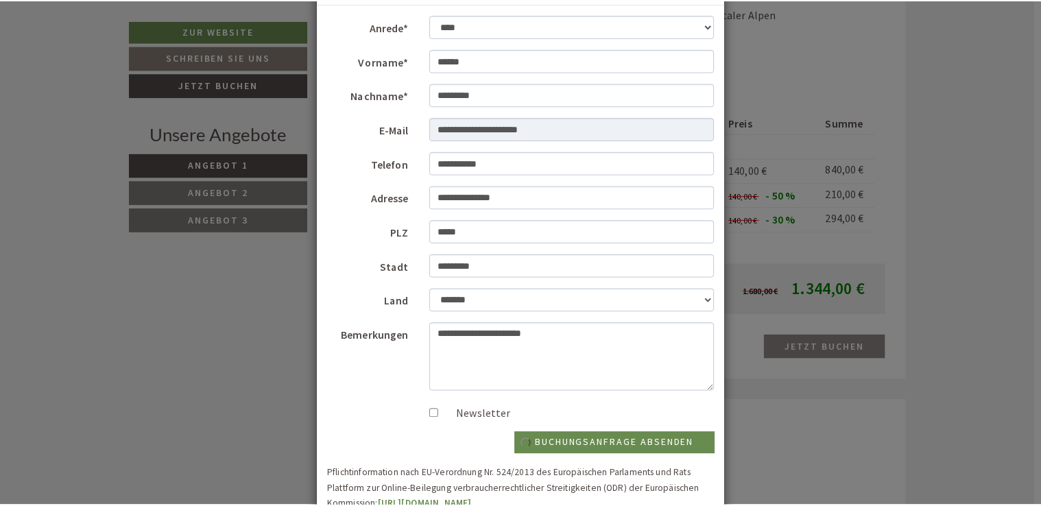
scroll to position [0, 0]
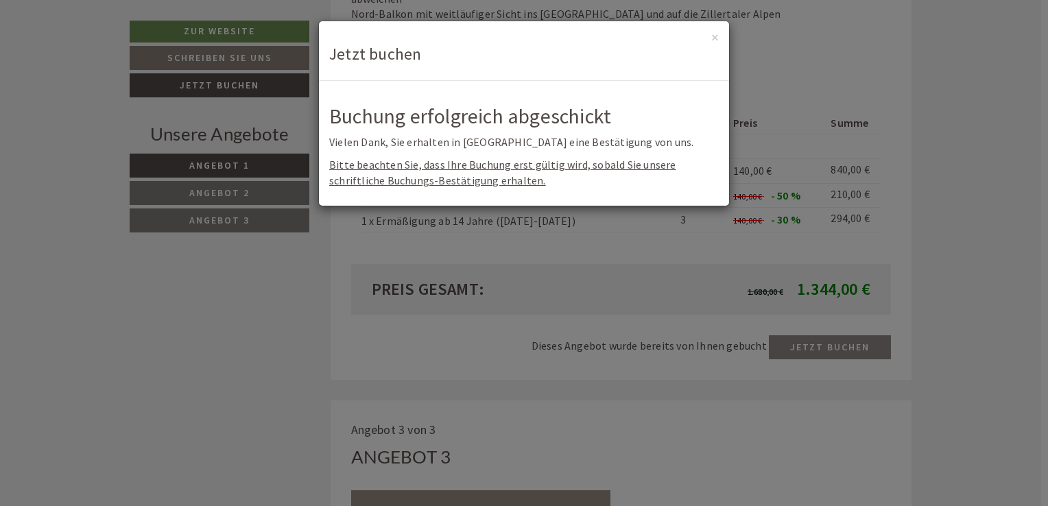
click at [392, 59] on h3 "Jetzt buchen" at bounding box center [524, 54] width 390 height 18
click at [541, 115] on h2 "Buchung erfolgreich abgeschickt" at bounding box center [524, 116] width 390 height 23
click at [715, 37] on button "×" at bounding box center [715, 37] width 8 height 14
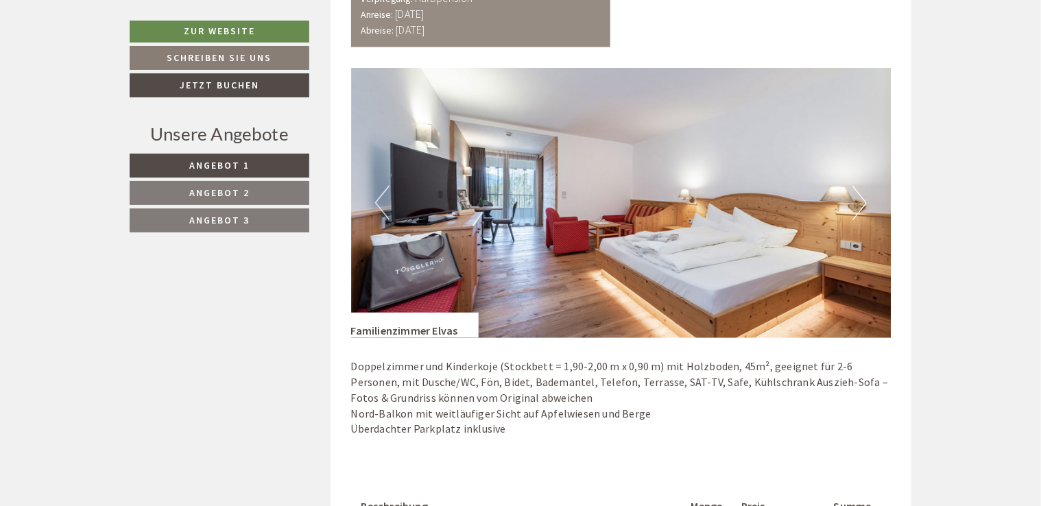
scroll to position [440, 0]
